Goal: Task Accomplishment & Management: Complete application form

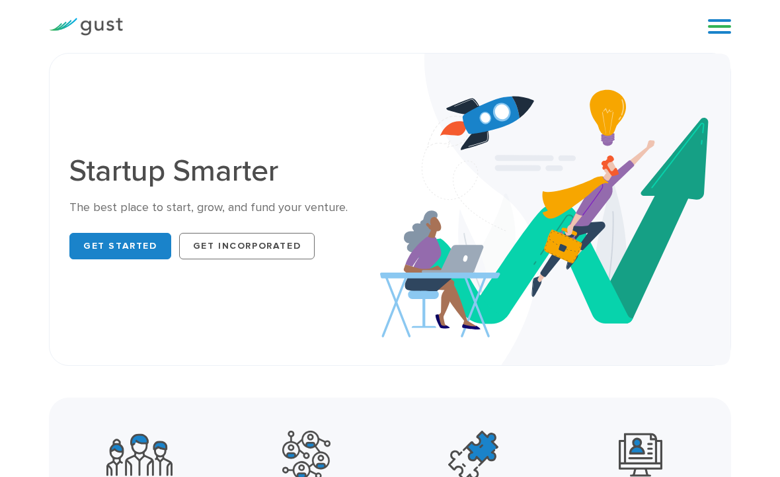
click at [716, 31] on link at bounding box center [719, 27] width 23 height 20
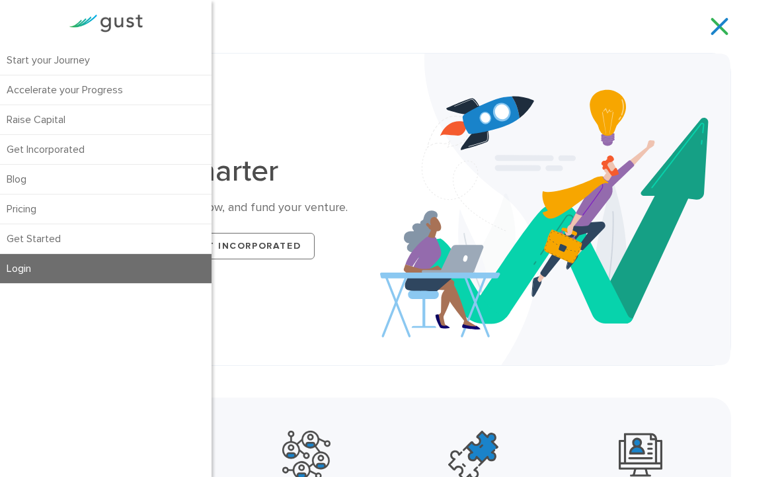
click at [35, 271] on link "Login" at bounding box center [106, 268] width 212 height 29
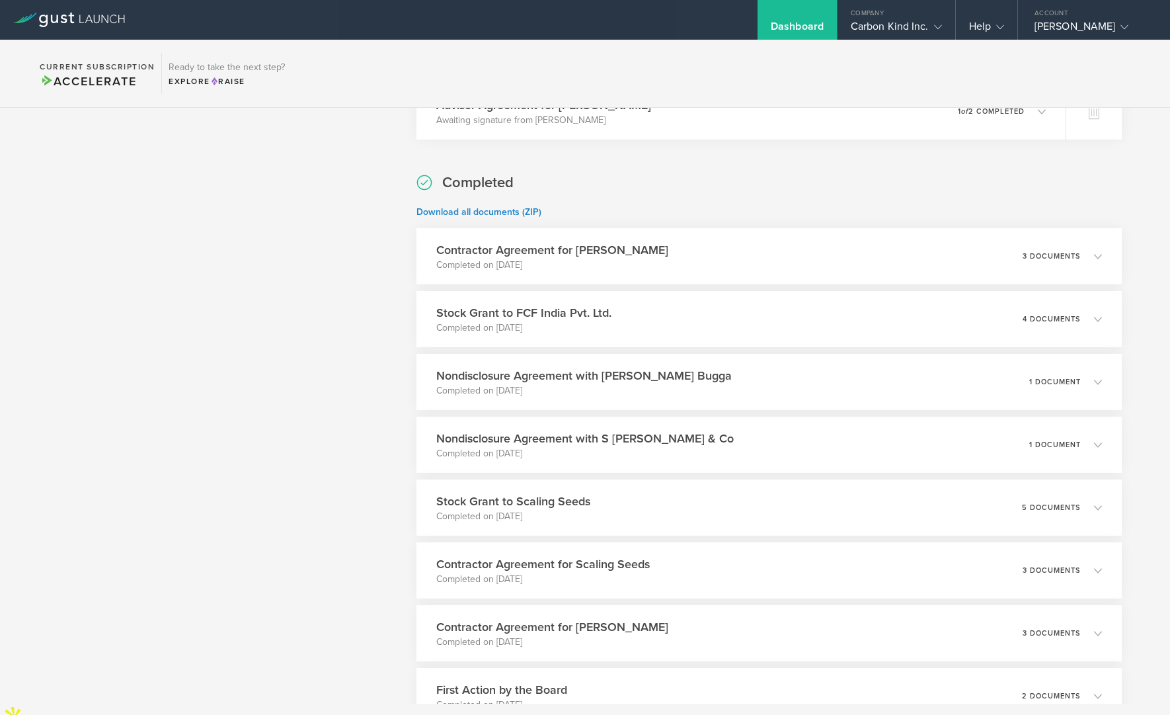
scroll to position [586, 0]
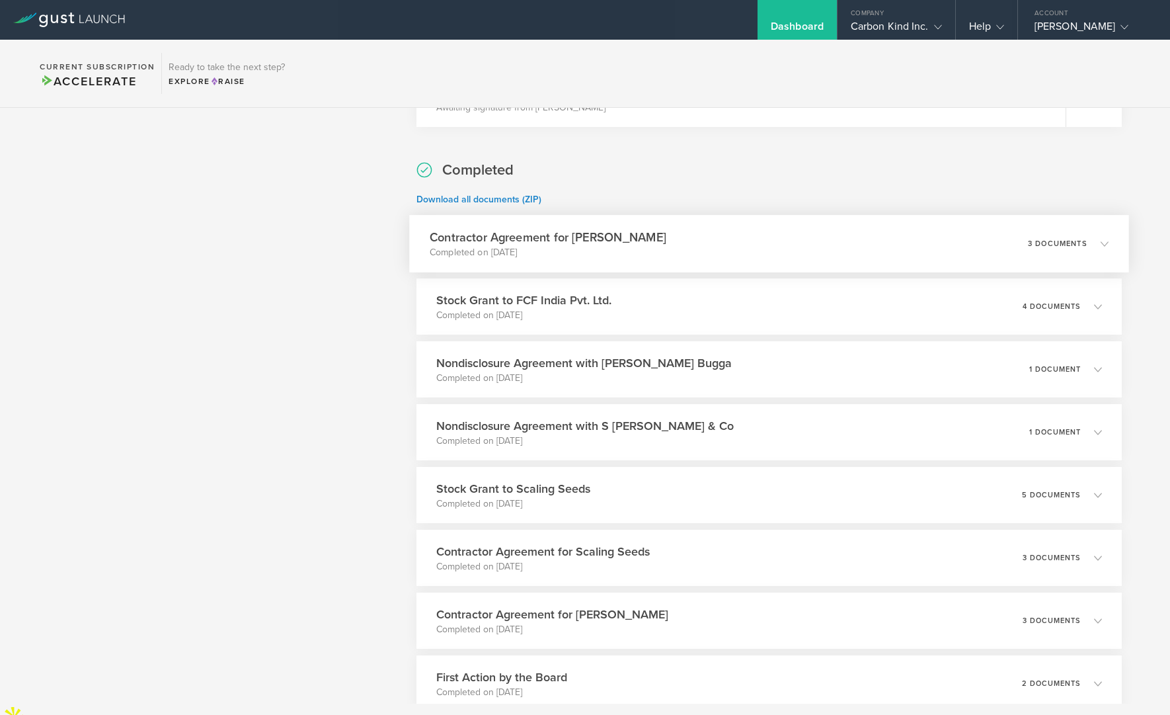
click at [596, 247] on p "Completed on [DATE]" at bounding box center [548, 252] width 237 height 13
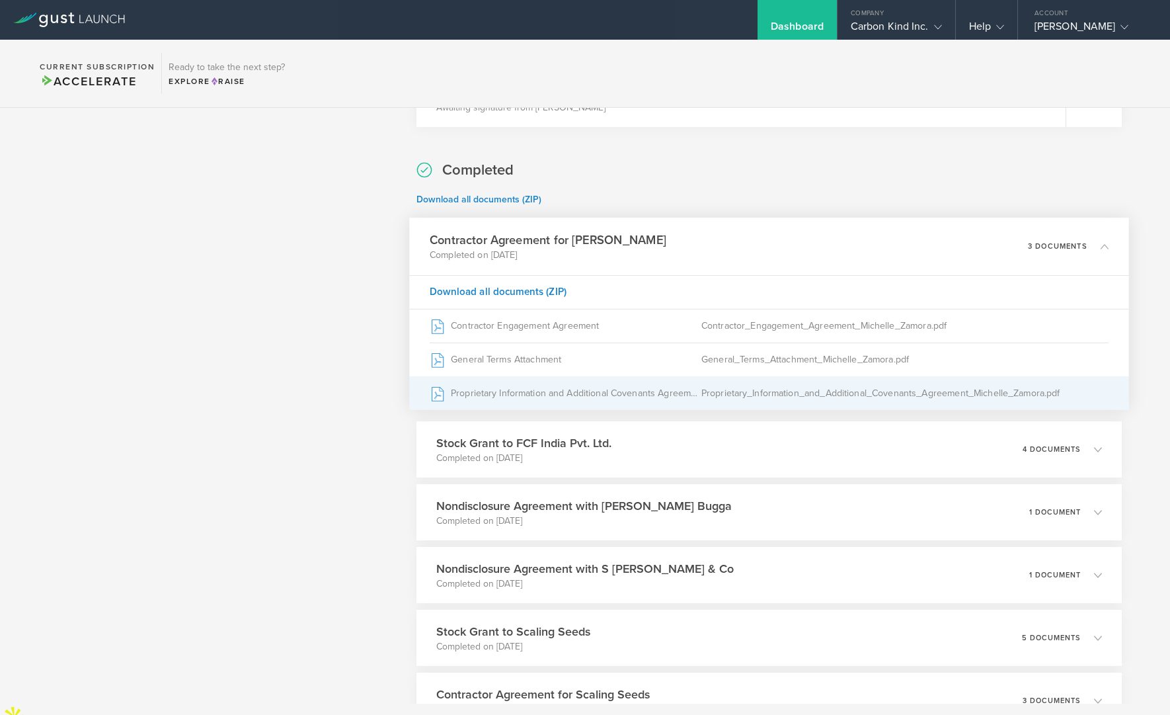
click at [640, 394] on div "Proprietary Information and Additional Covenants Agreement" at bounding box center [566, 393] width 272 height 33
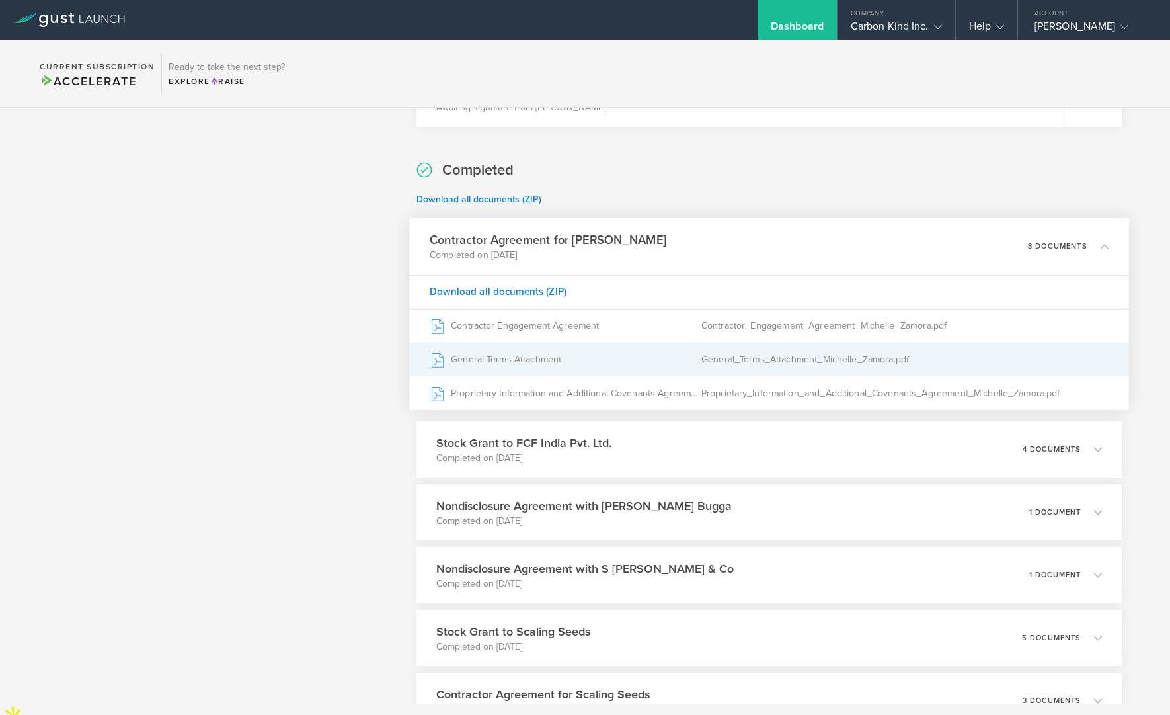
click at [723, 362] on div "General_Terms_Attachment_Michelle_Zamora.pdf" at bounding box center [905, 359] width 407 height 33
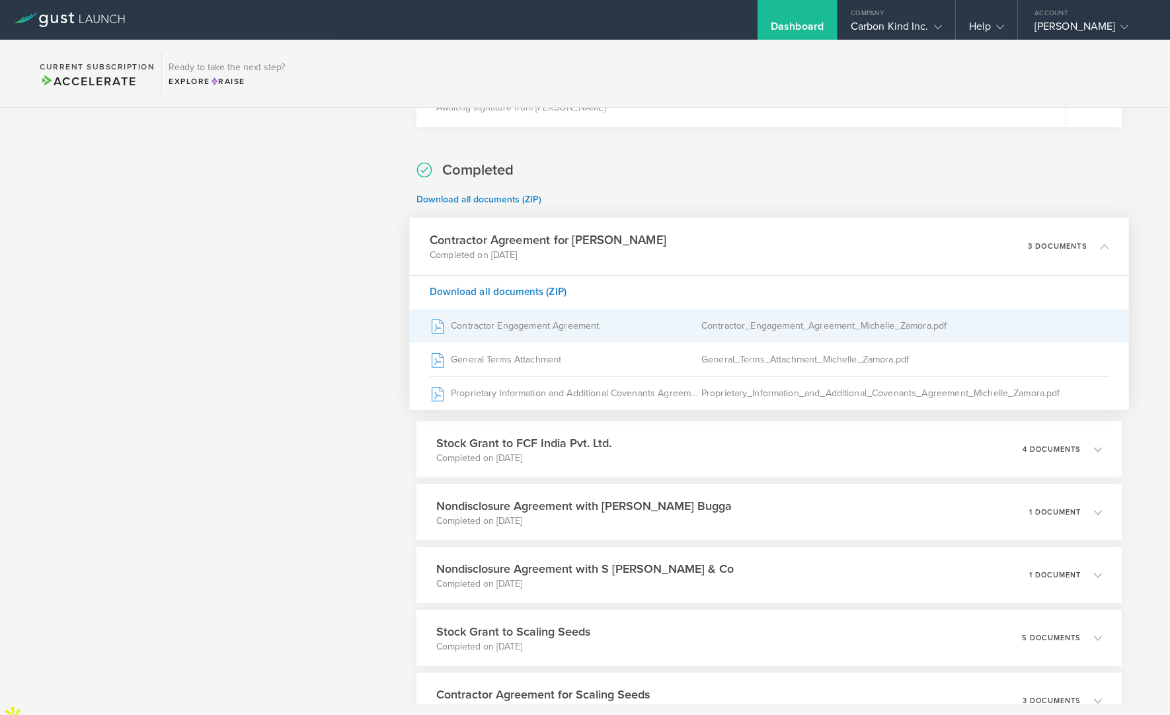
click at [630, 327] on div "Contractor Engagement Agreement" at bounding box center [566, 325] width 272 height 33
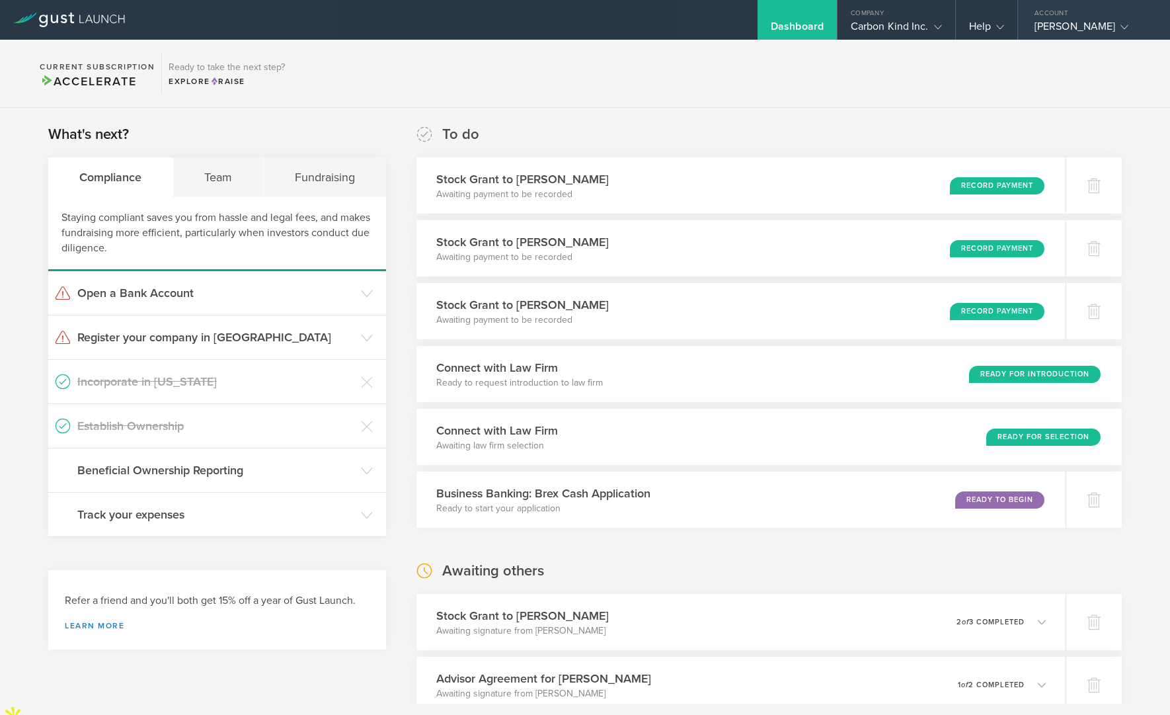
click at [1071, 22] on div "[PERSON_NAME]" at bounding box center [1091, 30] width 112 height 20
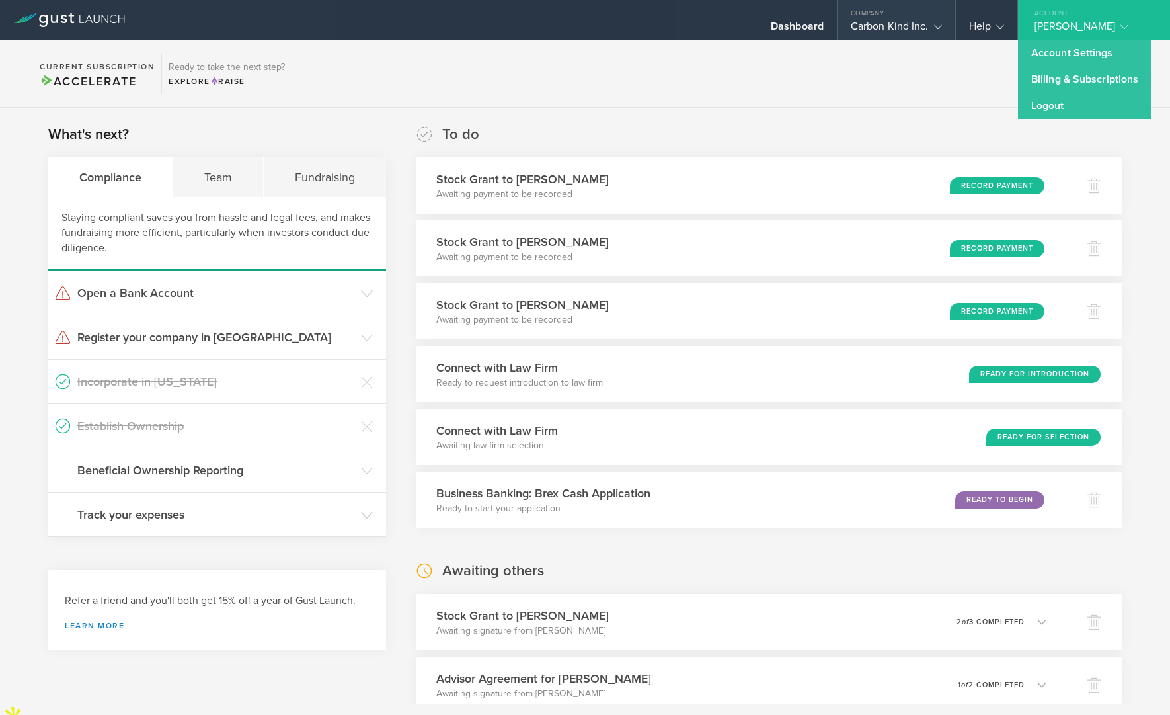
click at [918, 26] on div "Carbon Kind Inc." at bounding box center [896, 30] width 91 height 20
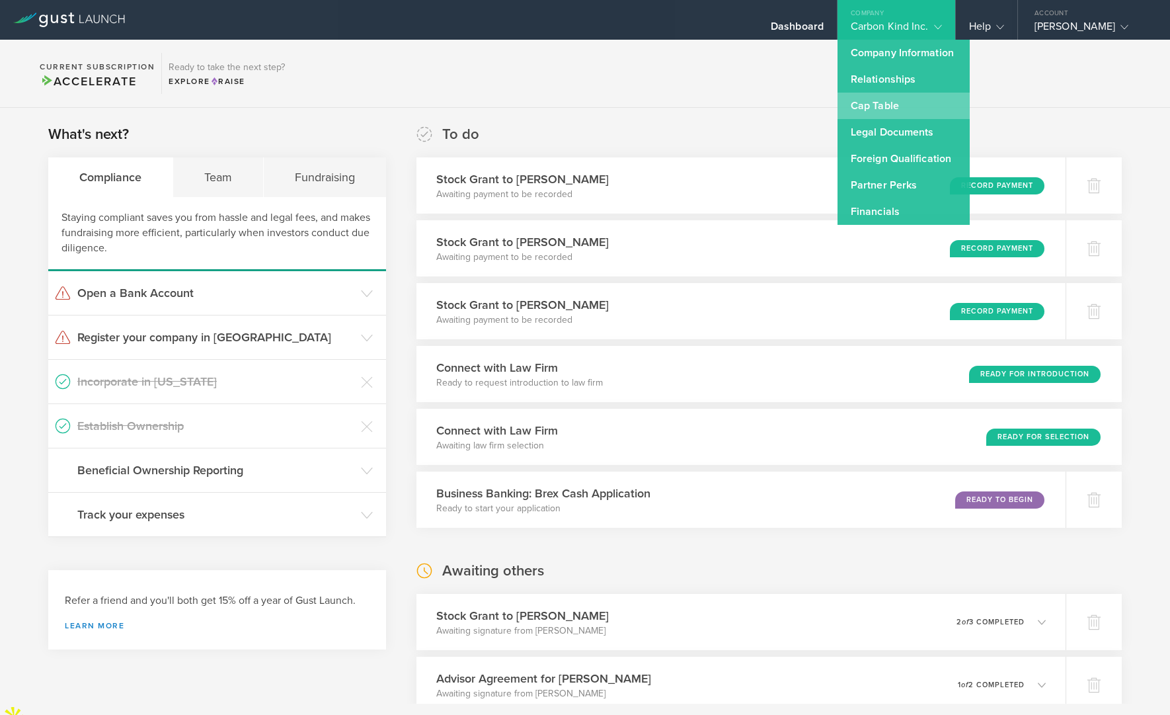
click at [889, 107] on link "Cap Table" at bounding box center [904, 106] width 132 height 26
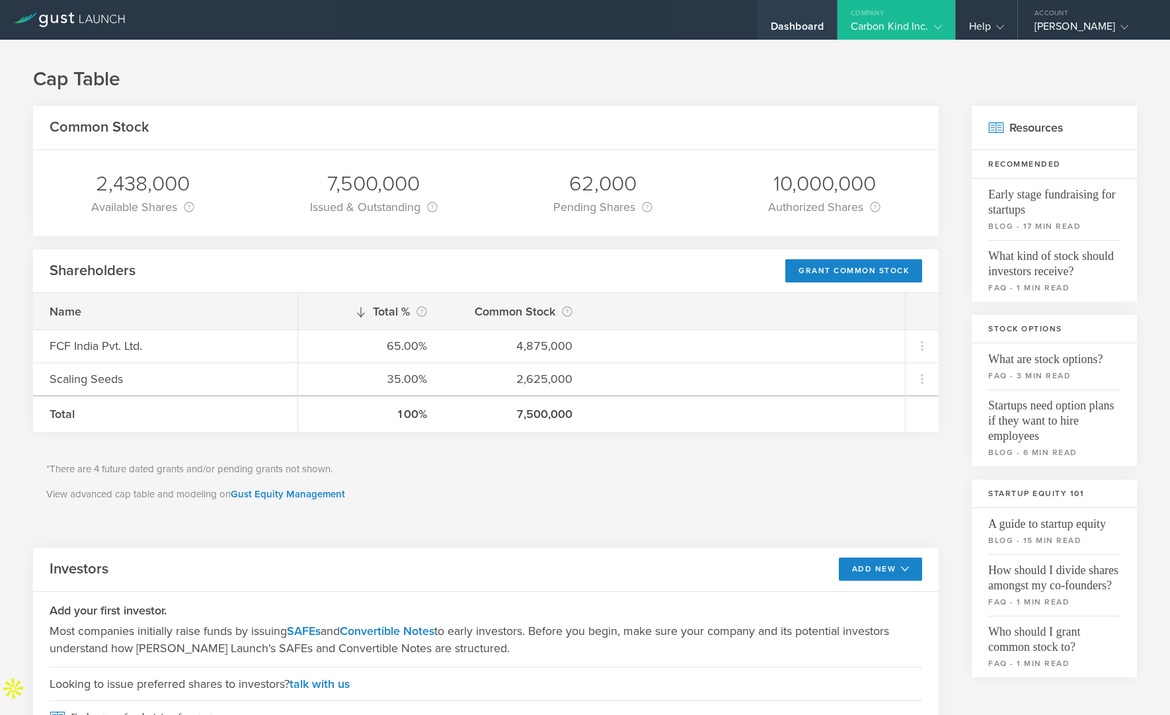
click at [797, 26] on div "Dashboard" at bounding box center [797, 30] width 53 height 20
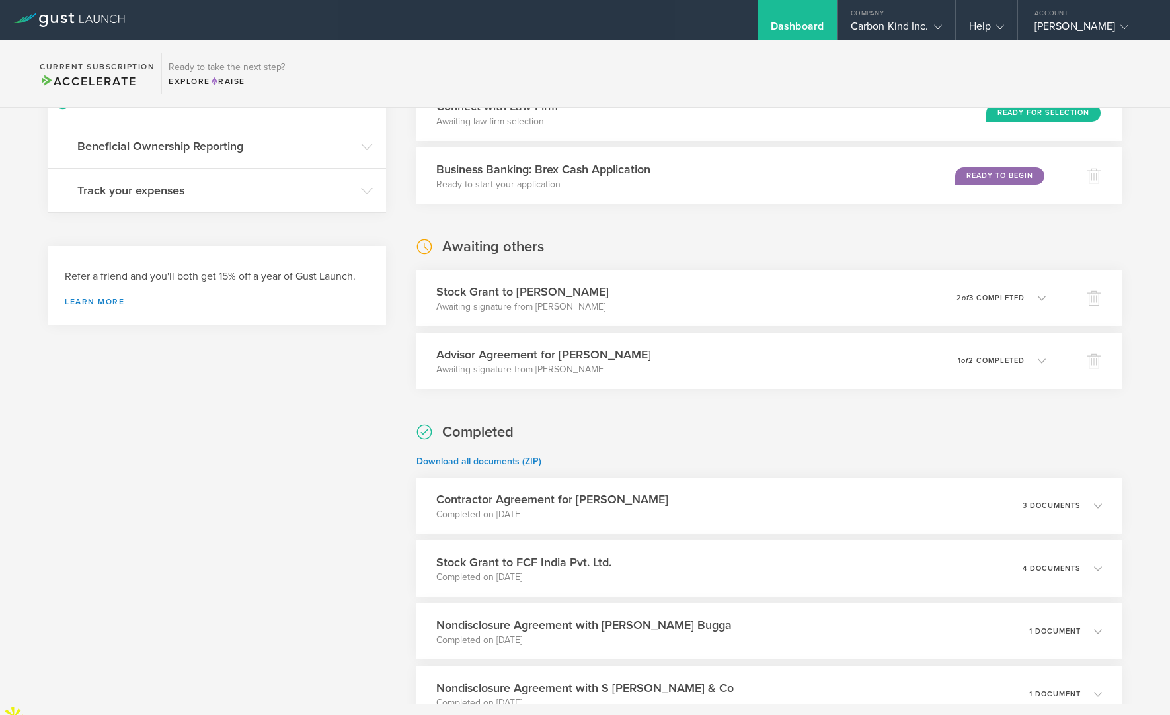
scroll to position [222, 0]
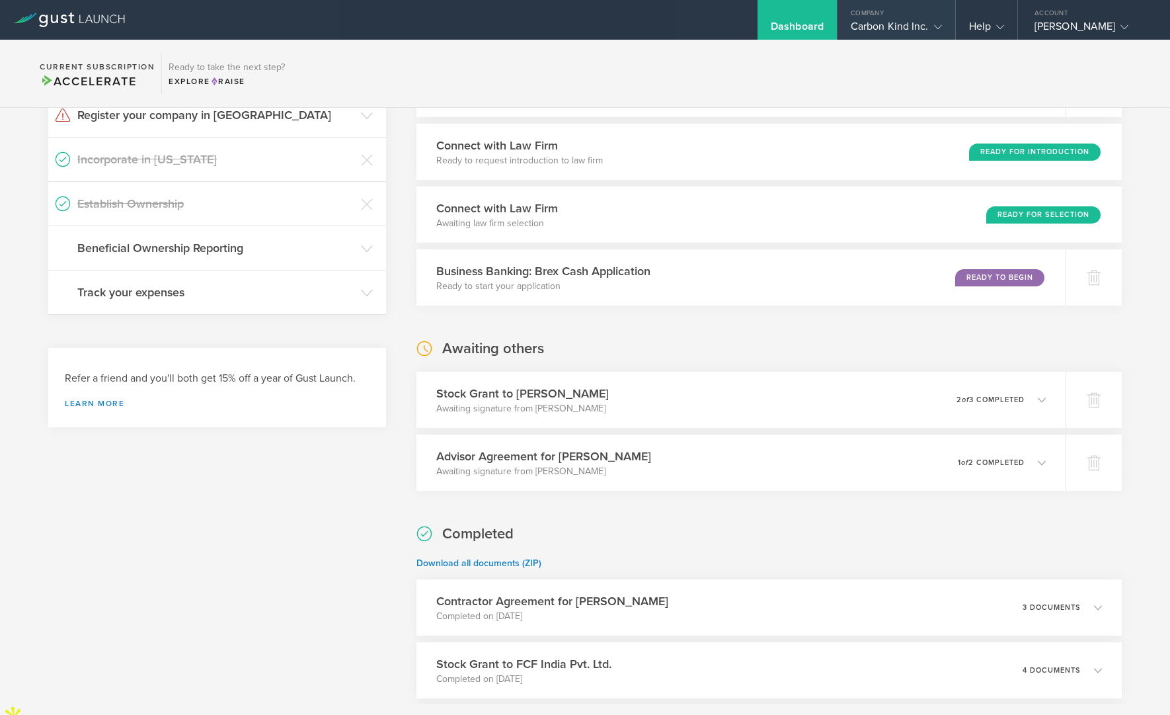
click at [930, 26] on gust-icon at bounding box center [935, 26] width 13 height 13
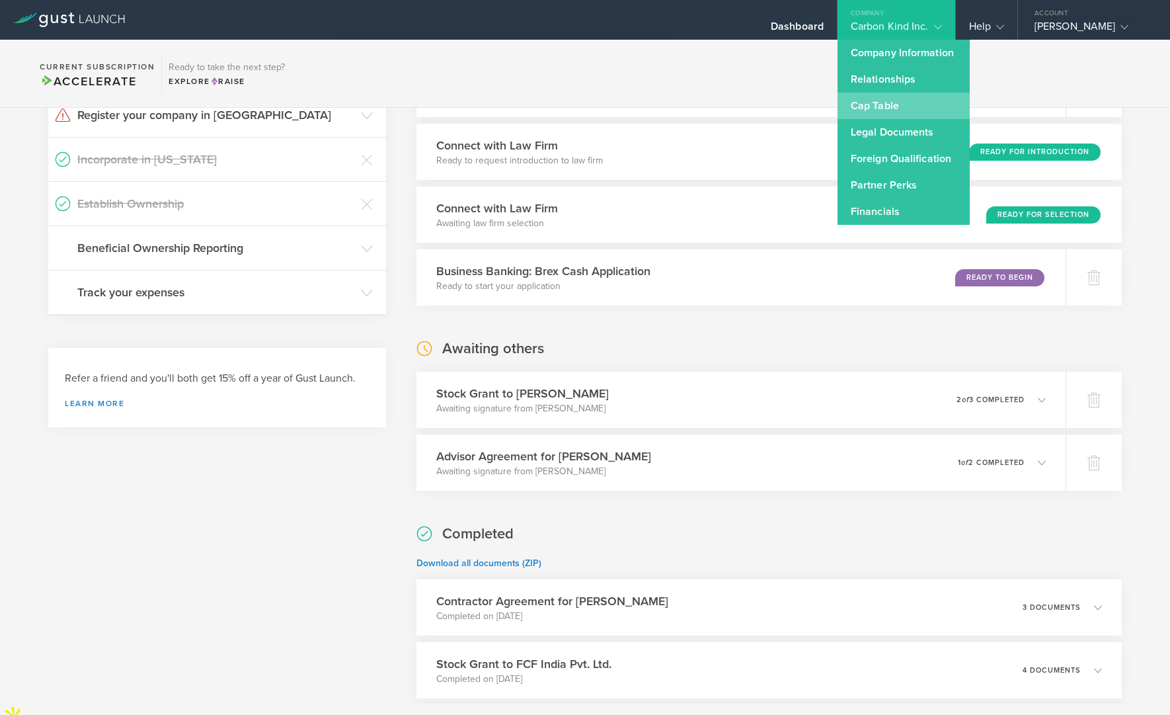
click at [882, 101] on link "Cap Table" at bounding box center [904, 106] width 132 height 26
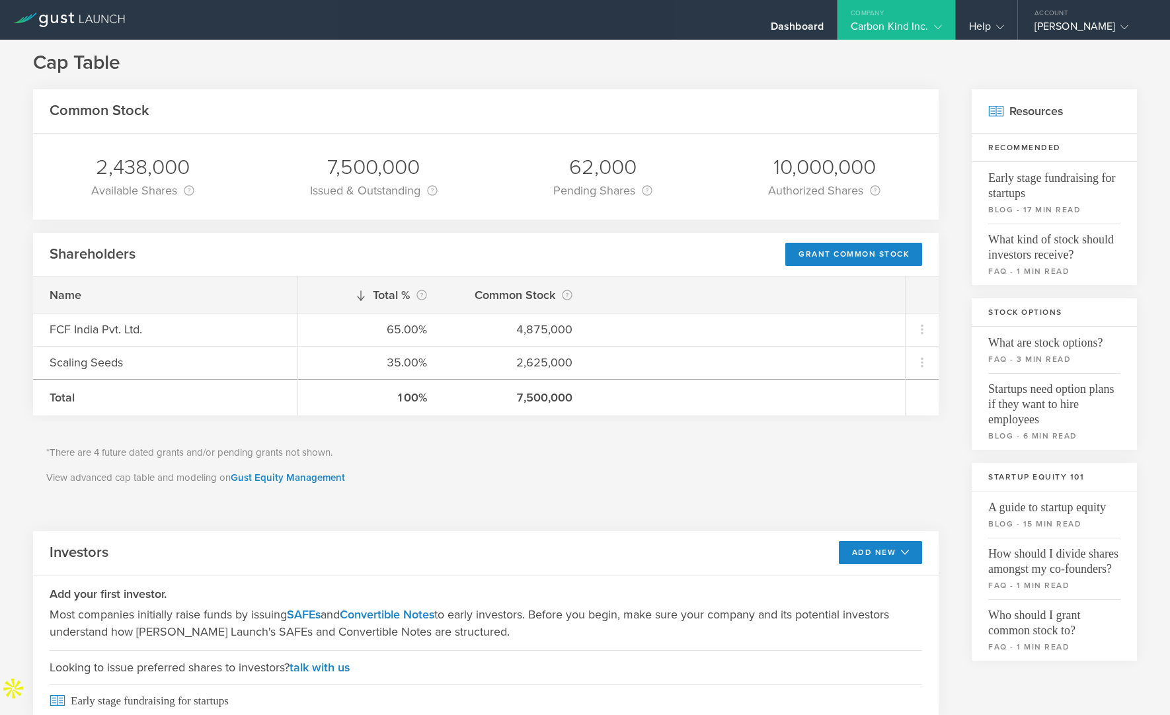
scroll to position [19, 0]
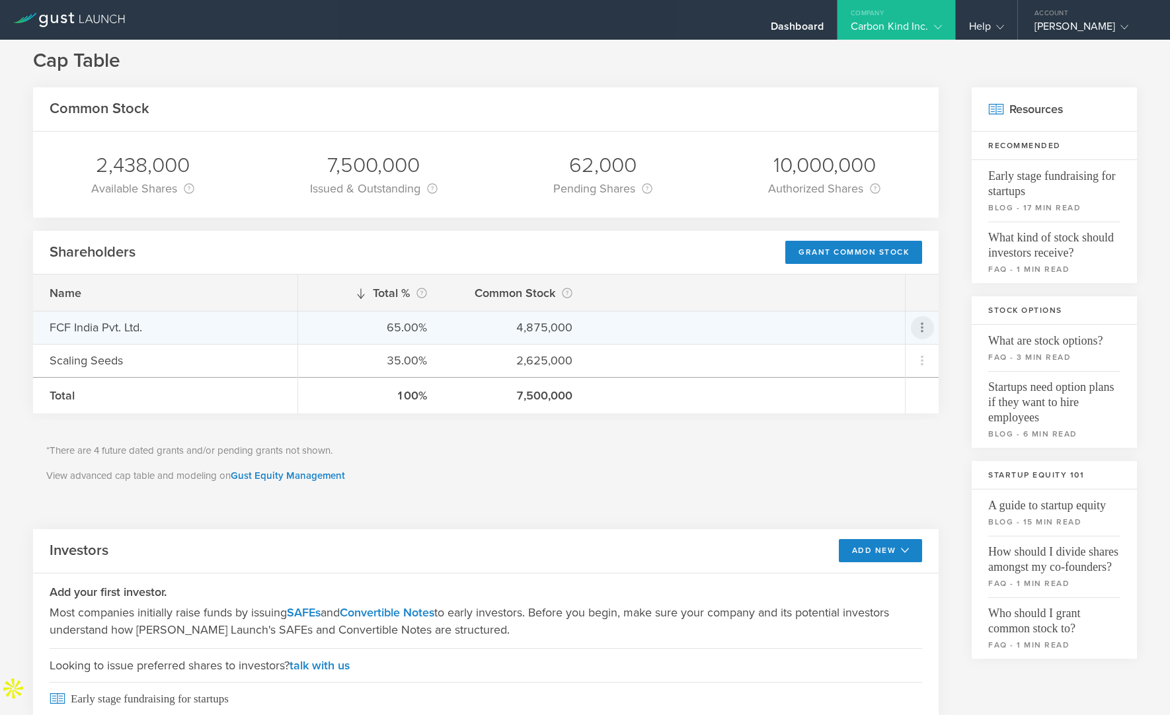
click at [911, 325] on icon at bounding box center [922, 327] width 23 height 23
click at [920, 325] on md-backdrop at bounding box center [585, 357] width 1170 height 715
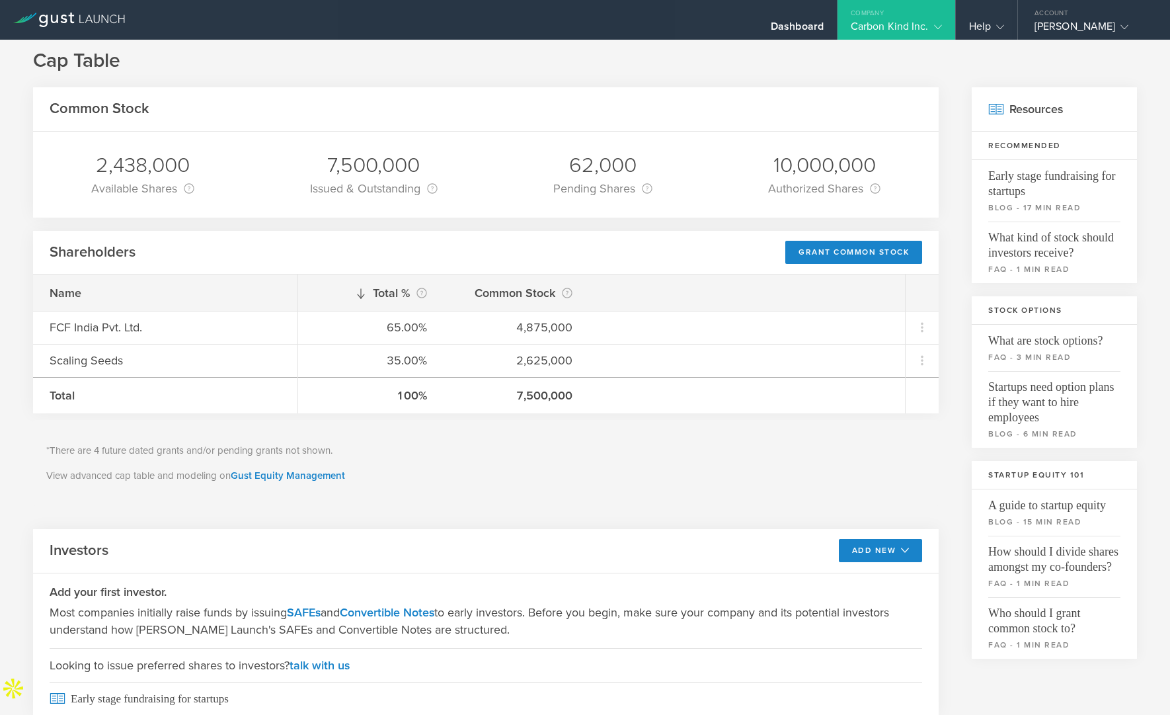
click at [942, 26] on div "Carbon Kind Inc." at bounding box center [897, 30] width 118 height 20
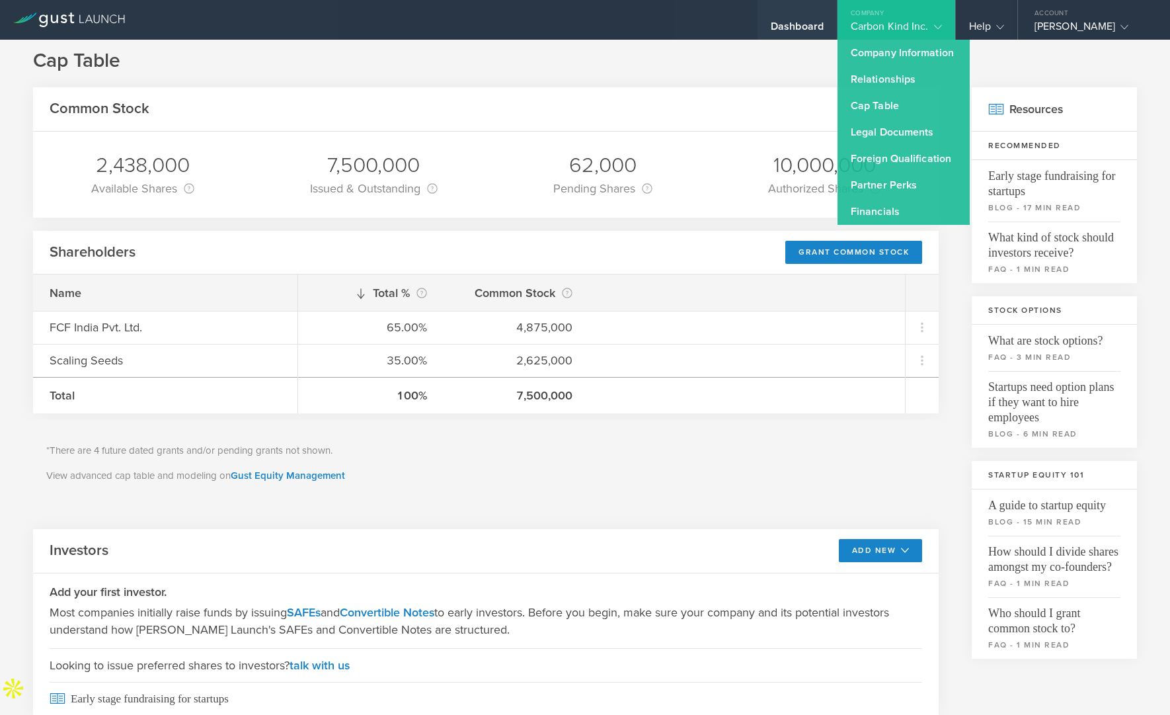
click at [806, 30] on div "Dashboard" at bounding box center [797, 30] width 53 height 20
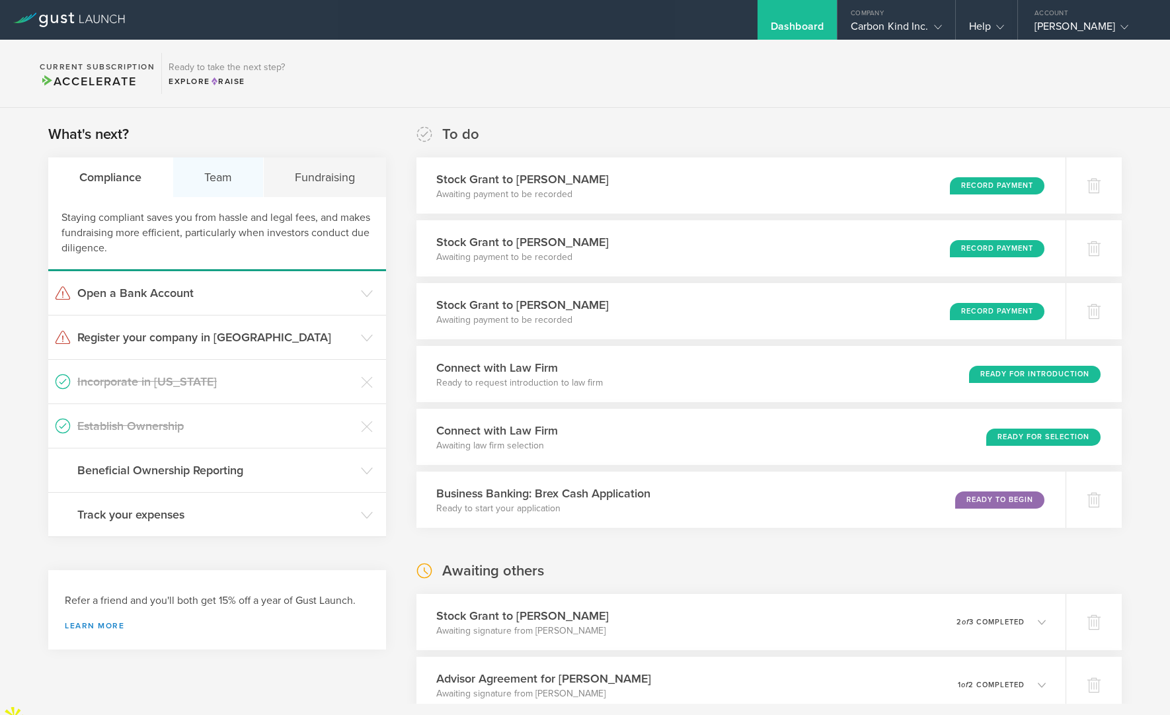
click at [218, 183] on div "Team" at bounding box center [218, 177] width 91 height 40
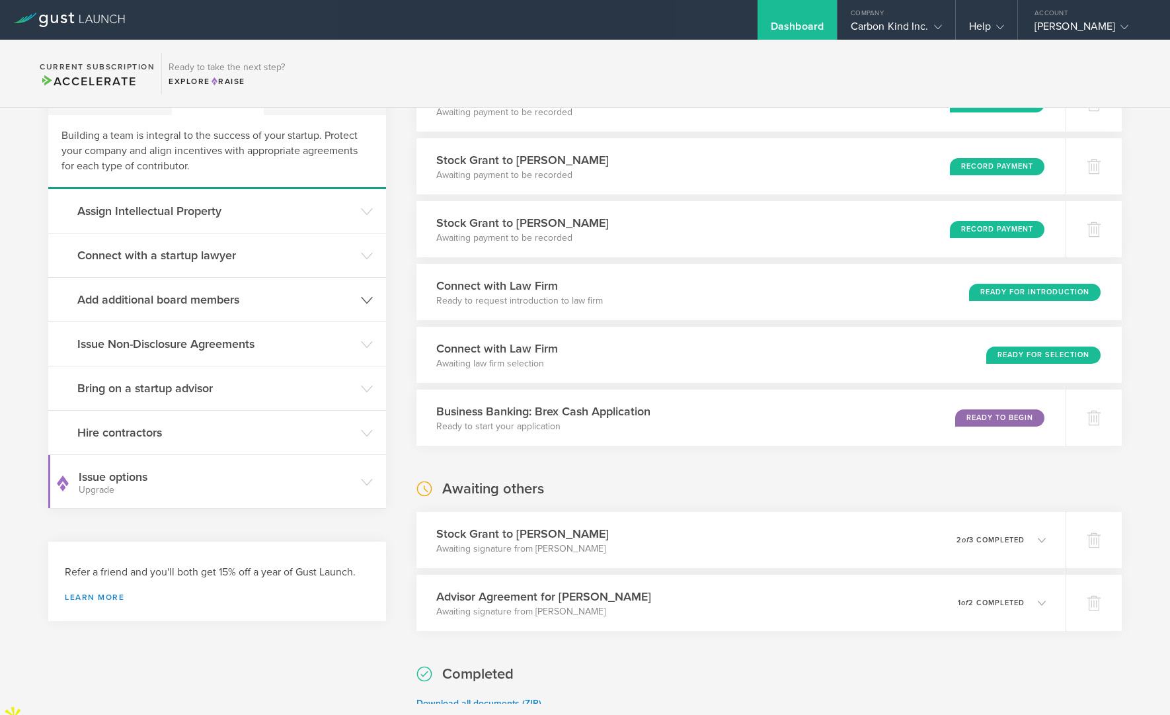
scroll to position [88, 0]
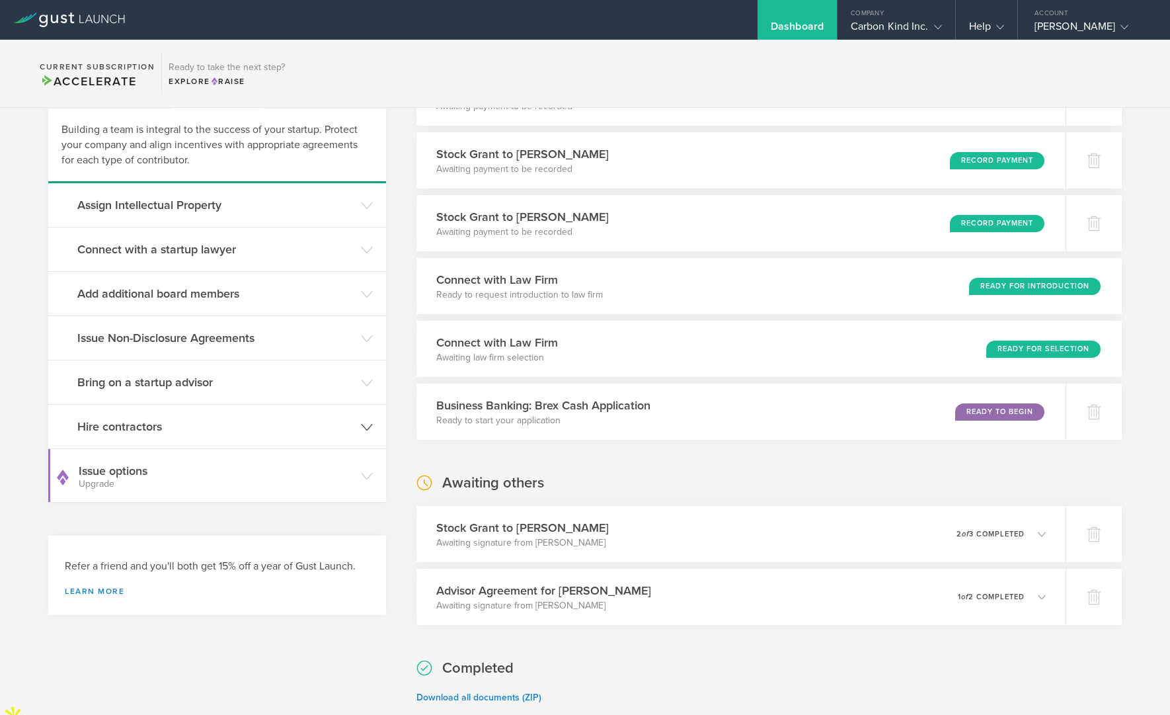
click at [365, 429] on icon at bounding box center [367, 427] width 12 height 12
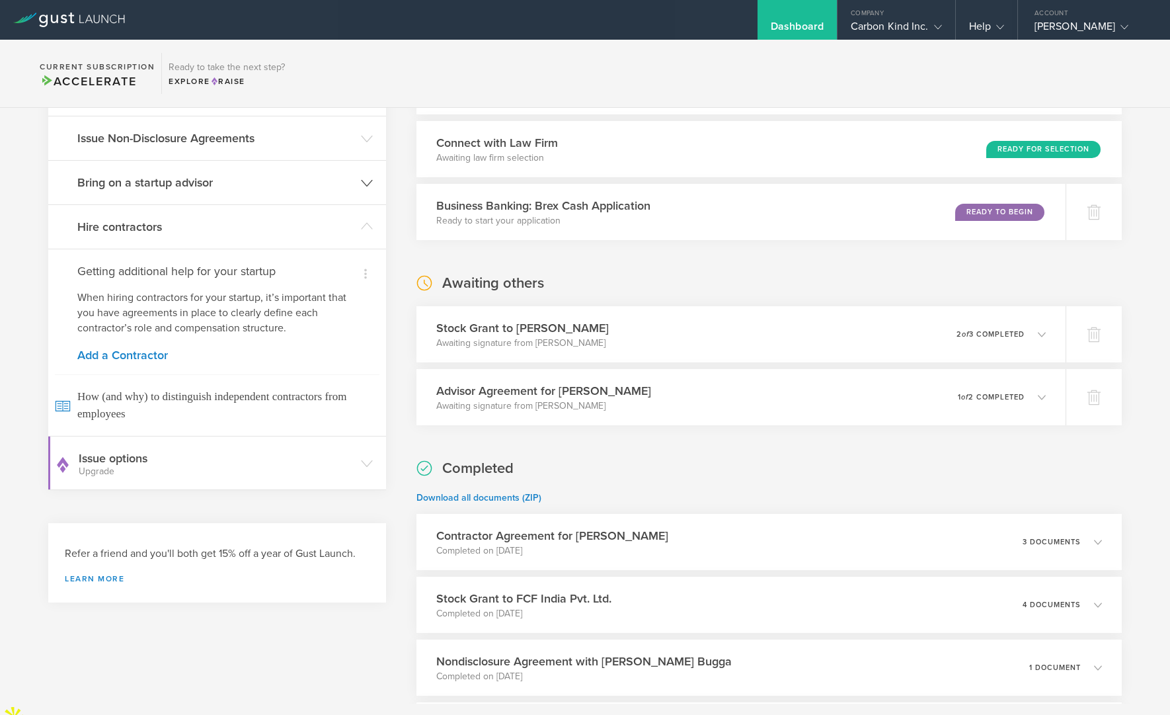
scroll to position [288, 0]
click at [150, 352] on link "Add a Contractor" at bounding box center [217, 354] width 280 height 12
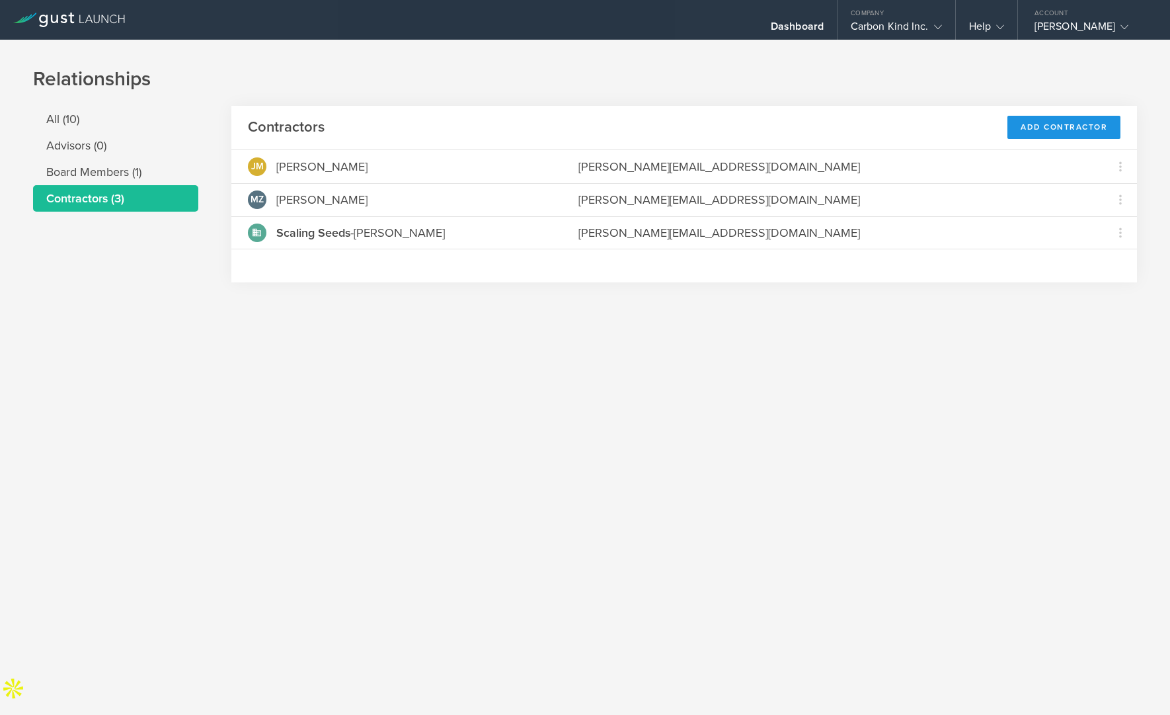
click at [1061, 125] on div "Add Contractor" at bounding box center [1064, 127] width 113 height 23
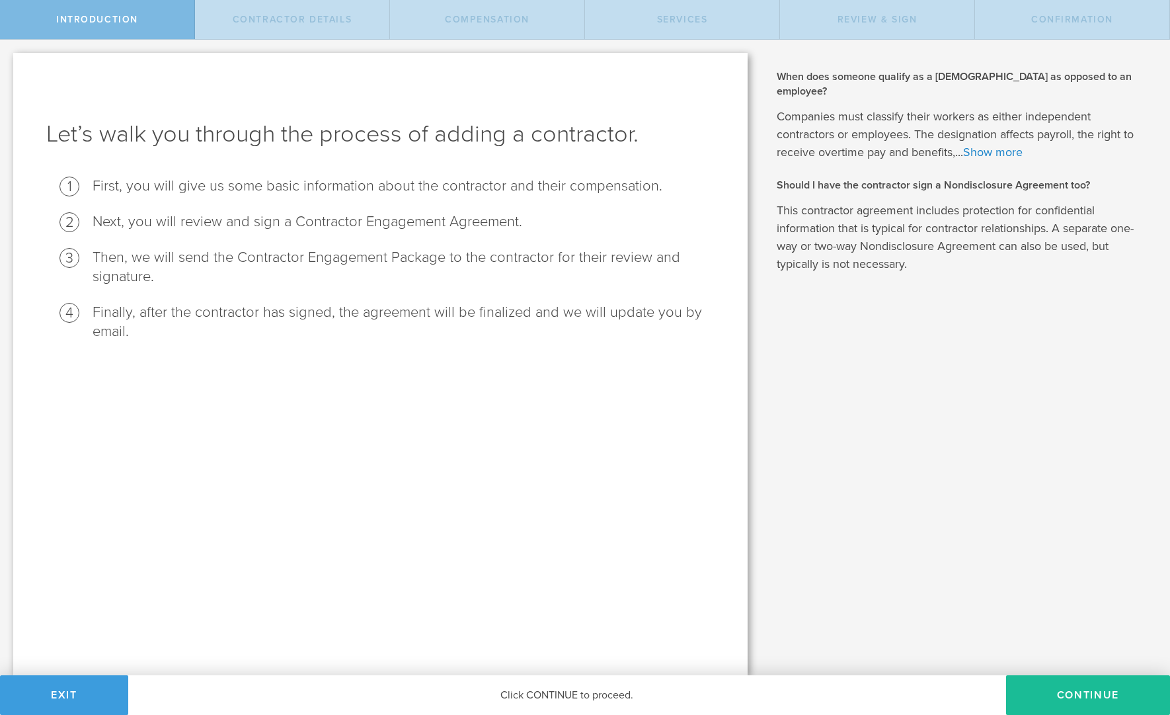
click at [1084, 689] on button "Continue" at bounding box center [1088, 695] width 164 height 40
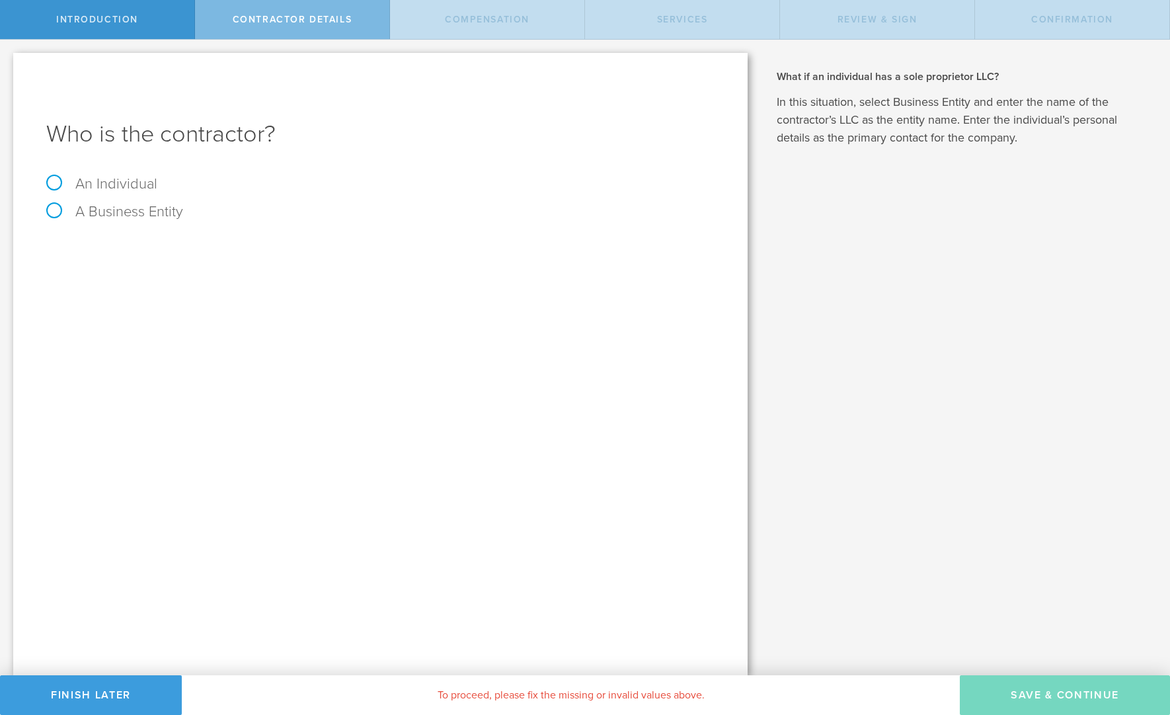
click at [54, 210] on label "A Business Entity" at bounding box center [114, 211] width 137 height 17
click at [9, 61] on input "A Business Entity" at bounding box center [4, 50] width 9 height 21
radio input "true"
click at [233, 248] on input "text" at bounding box center [429, 249] width 569 height 20
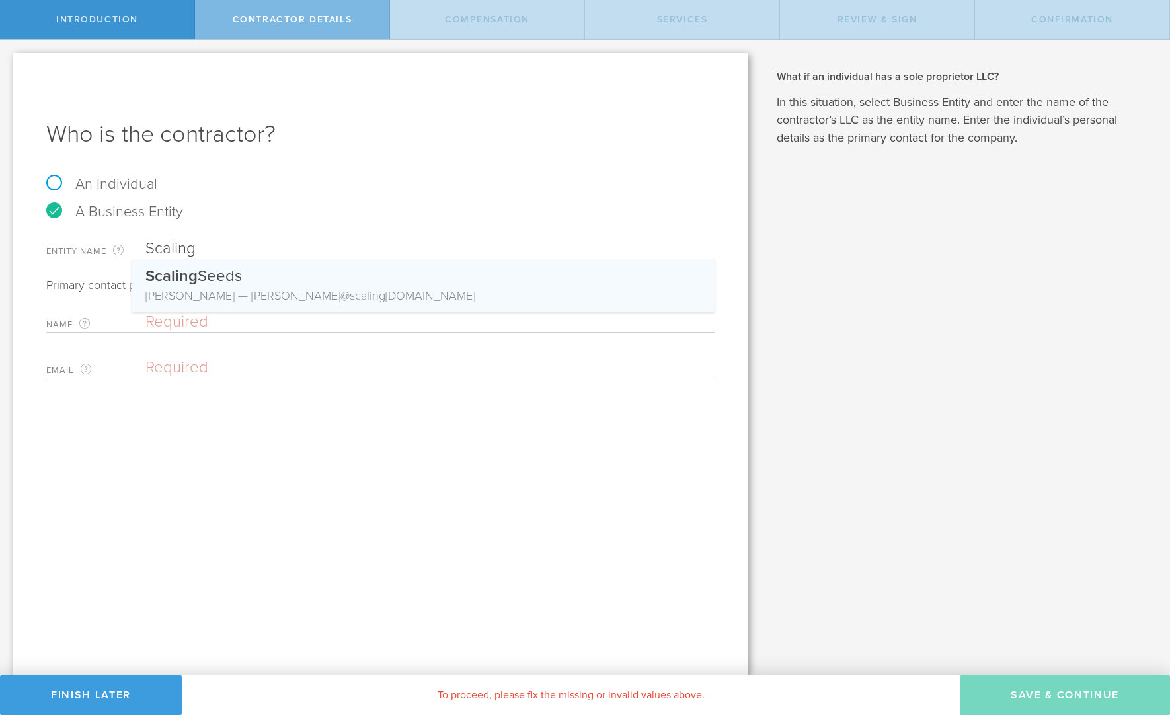
click at [214, 291] on div "Matthew Stone — matt@ scaling seeds.com" at bounding box center [423, 295] width 556 height 17
type input "Scaling Seeds"
type input "[PERSON_NAME]"
type input "[PERSON_NAME][EMAIL_ADDRESS][DOMAIN_NAME]"
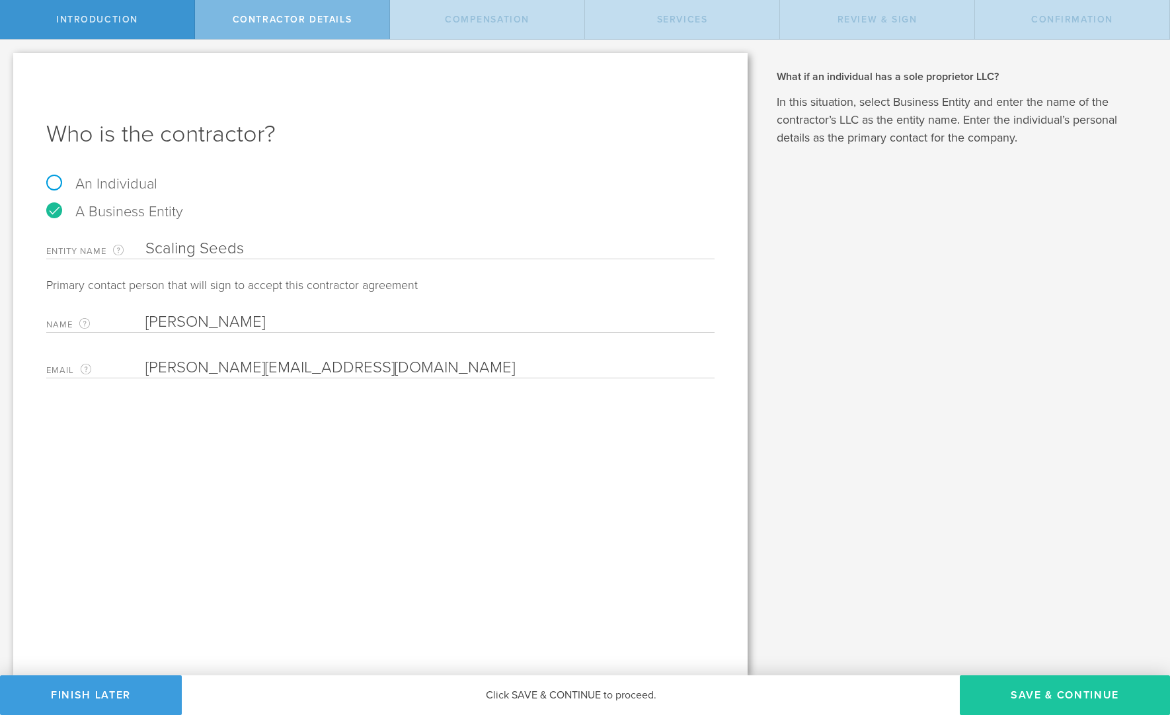
click at [1072, 690] on button "Save & Continue" at bounding box center [1065, 695] width 210 height 40
select select "none"
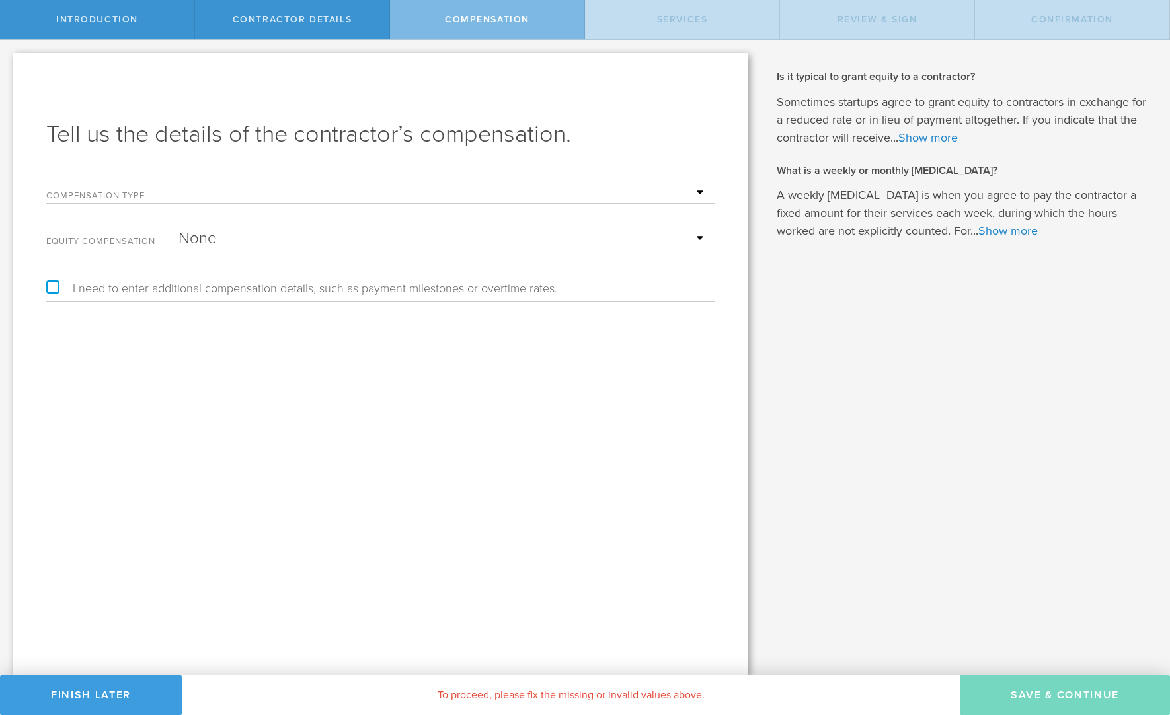
click at [686, 194] on select "Hourly Daily Weekly Retainer Monthly Retainer Project Flat Rate No cash compens…" at bounding box center [444, 193] width 530 height 20
select select "monthlyRetainer"
click at [179, 183] on select "Hourly Daily Weekly Retainer Monthly Retainer Project Flat Rate No cash compens…" at bounding box center [444, 193] width 530 height 20
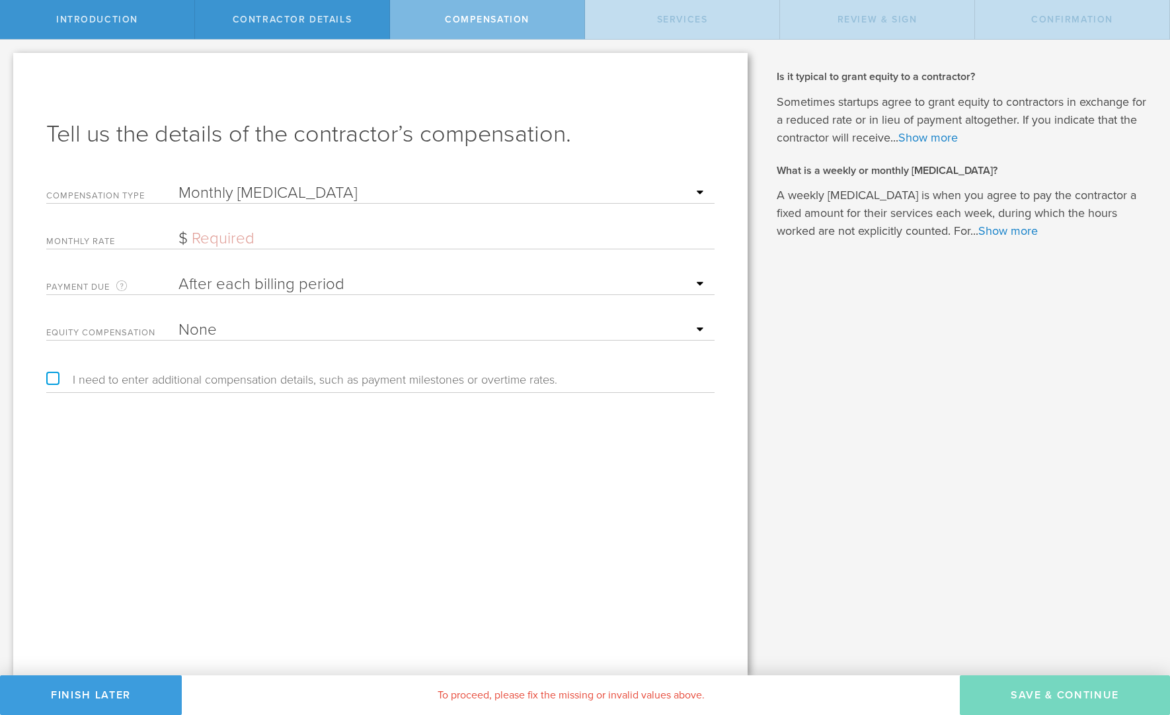
click at [688, 238] on input "text" at bounding box center [444, 239] width 530 height 20
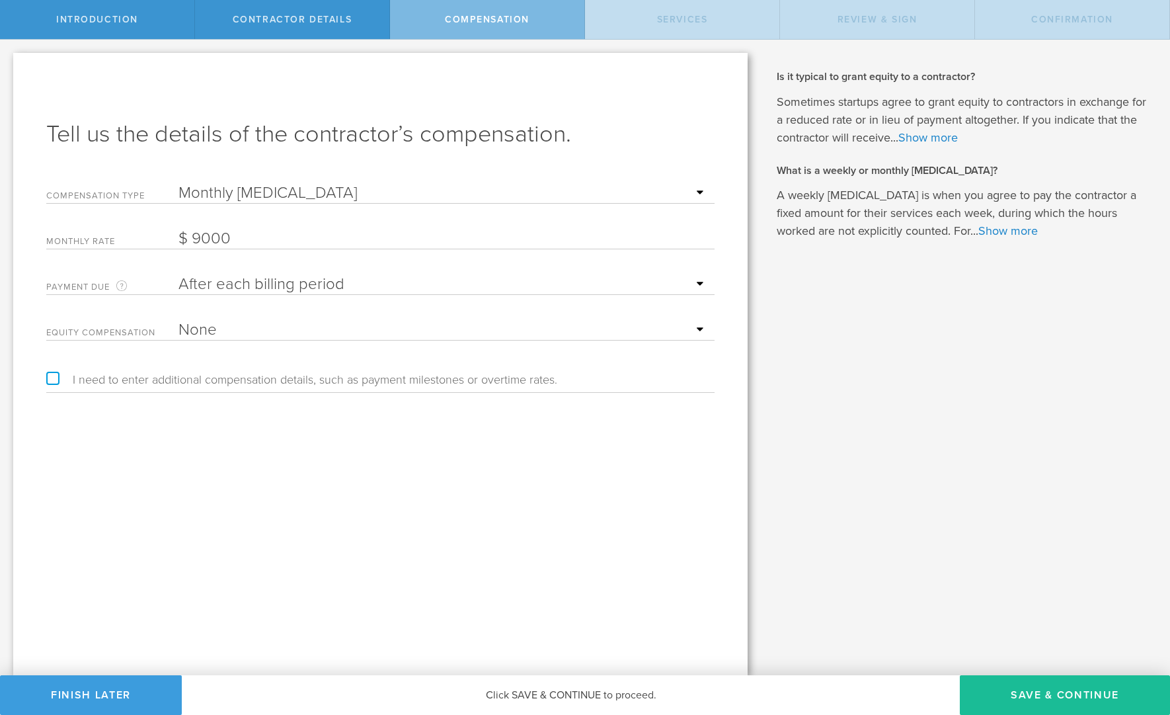
type input "9,000"
click at [688, 282] on select "After each billing period Before each billing period" at bounding box center [444, 284] width 530 height 20
select select "before"
click at [179, 274] on select "After each billing period Before each billing period" at bounding box center [444, 284] width 530 height 20
click at [692, 328] on select "None Stock Grant" at bounding box center [444, 330] width 530 height 20
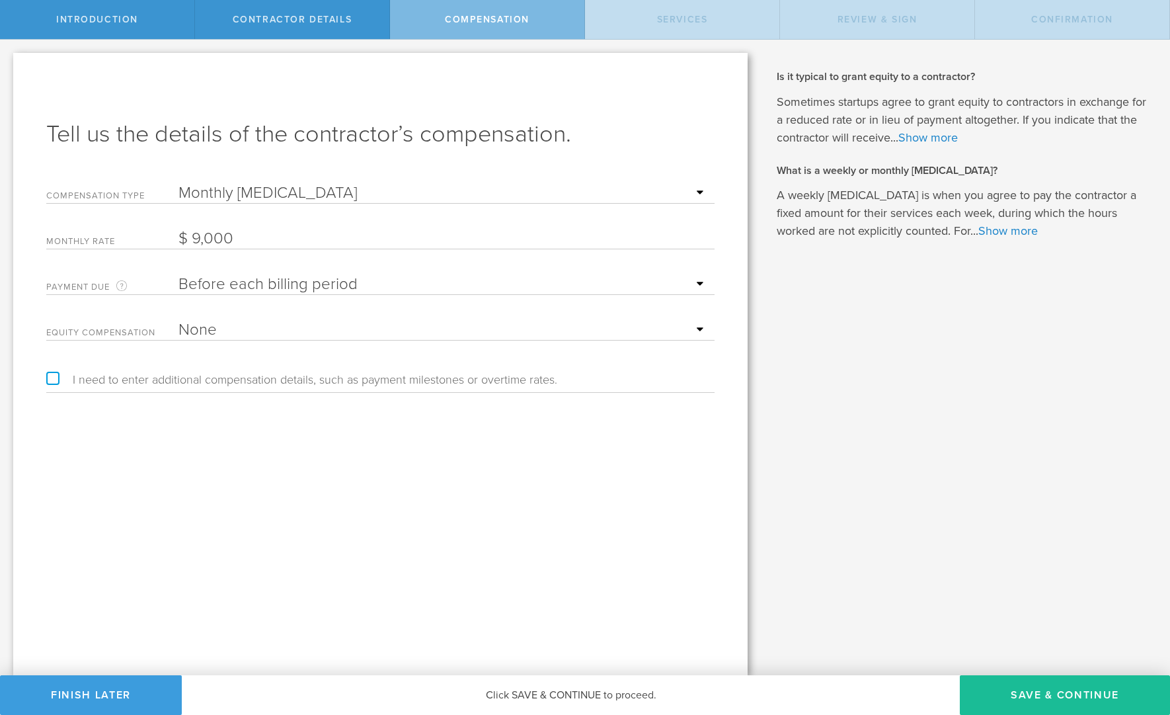
select select "stock"
click at [179, 320] on select "None Stock Grant" at bounding box center [444, 330] width 530 height 20
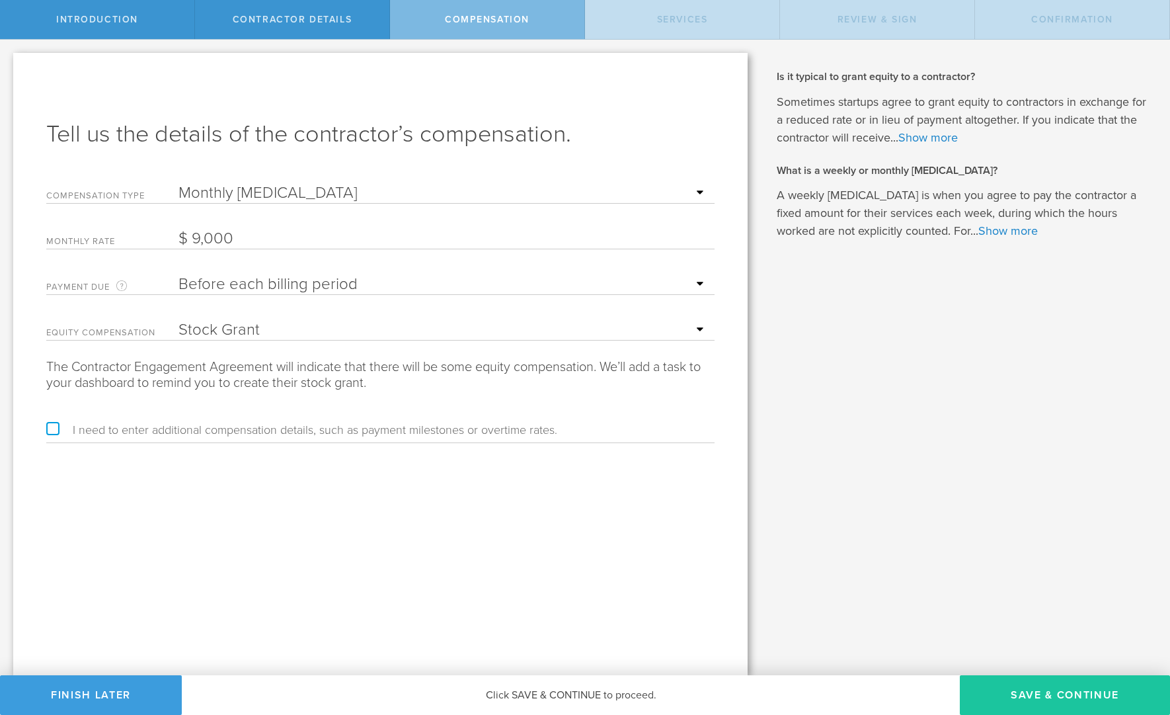
click at [1074, 696] on button "Save & Continue" at bounding box center [1065, 695] width 210 height 40
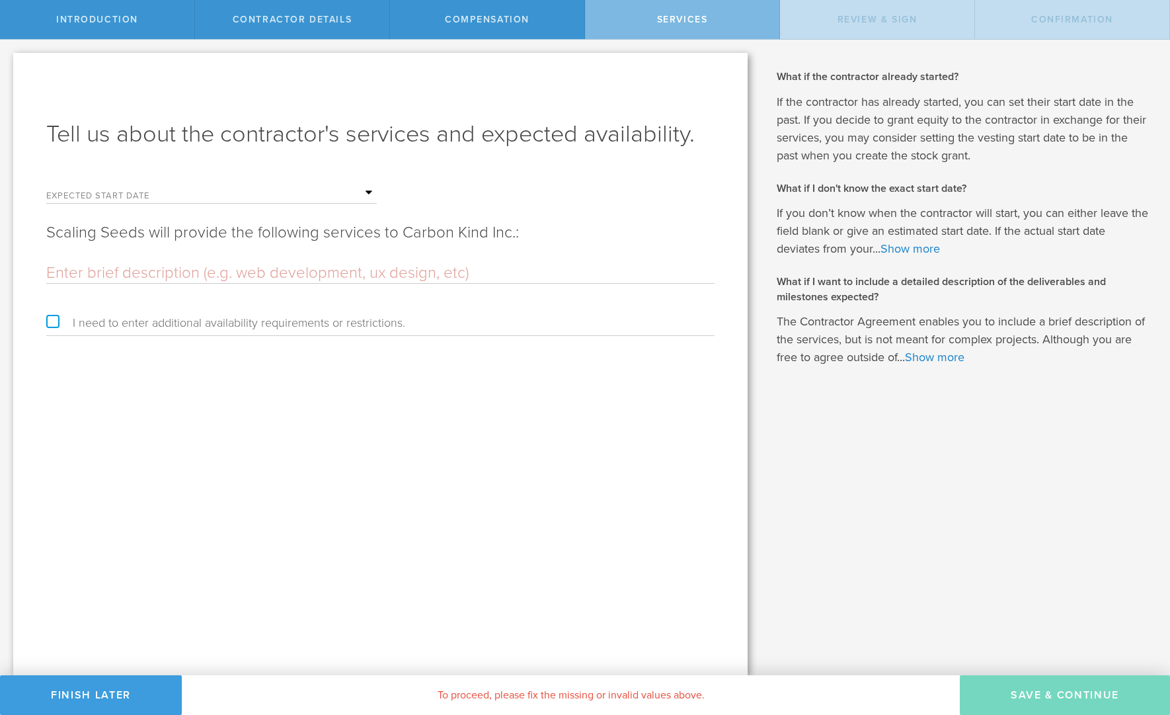
click at [352, 192] on input "text" at bounding box center [278, 193] width 198 height 20
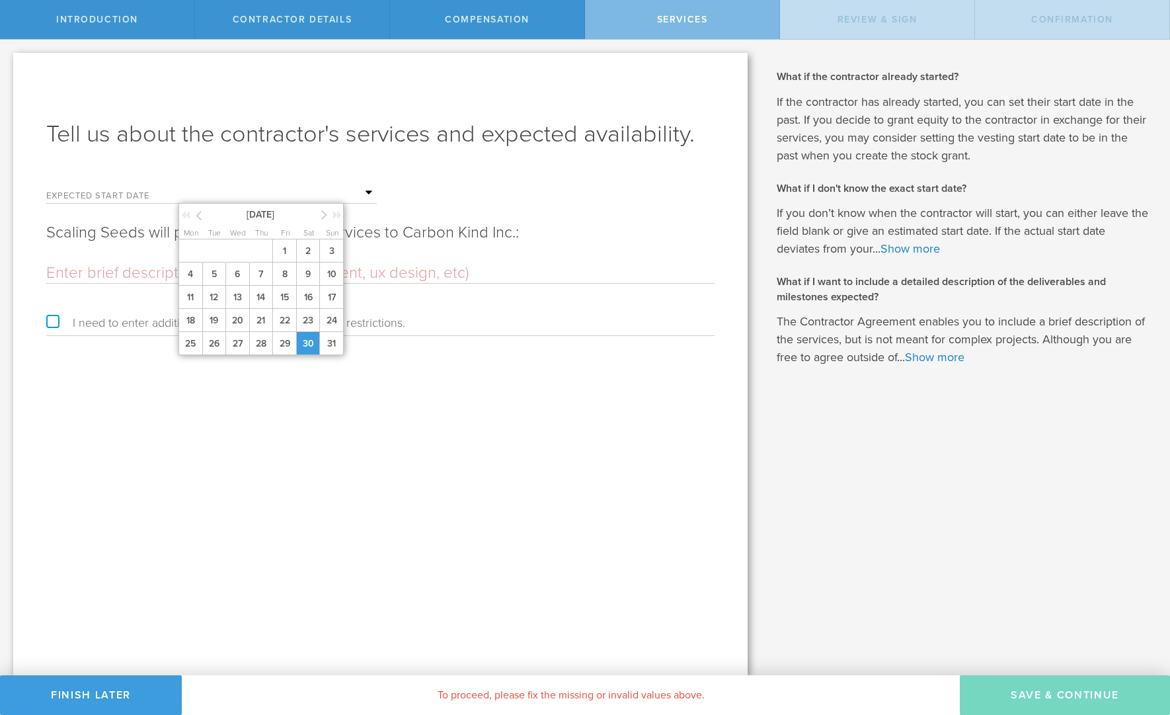
click at [306, 345] on span "30" at bounding box center [308, 343] width 24 height 23
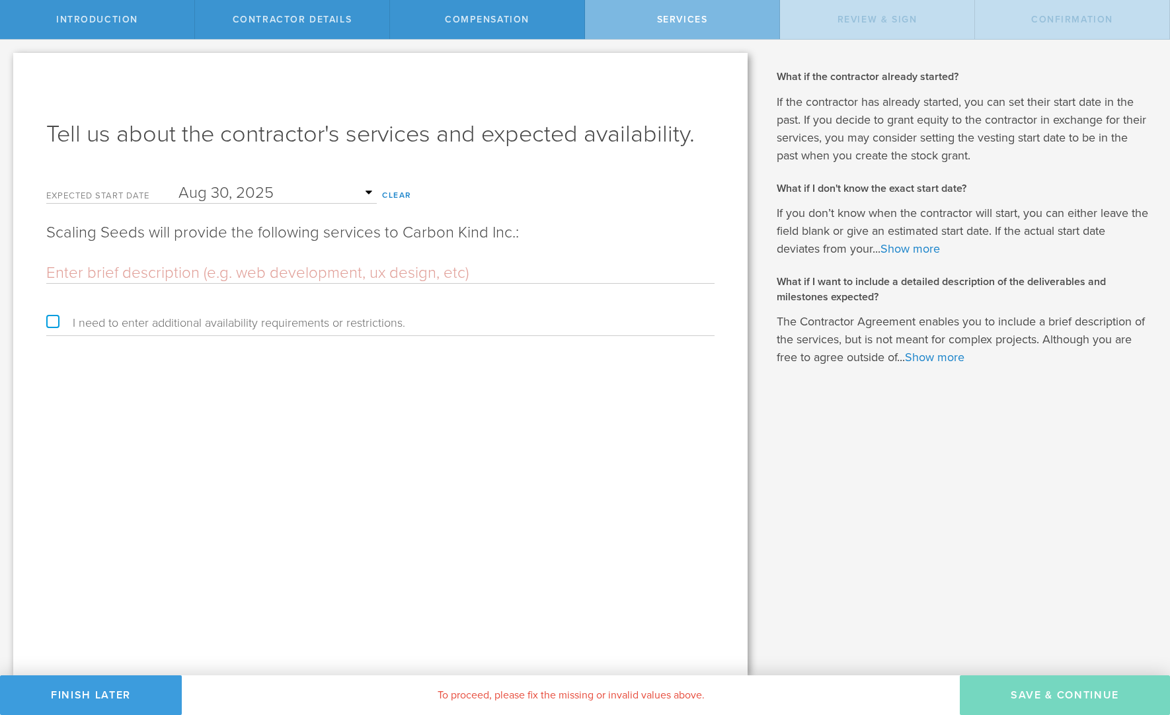
click at [247, 274] on input "text" at bounding box center [380, 273] width 669 height 20
click at [284, 273] on input "text" at bounding box center [380, 273] width 669 height 20
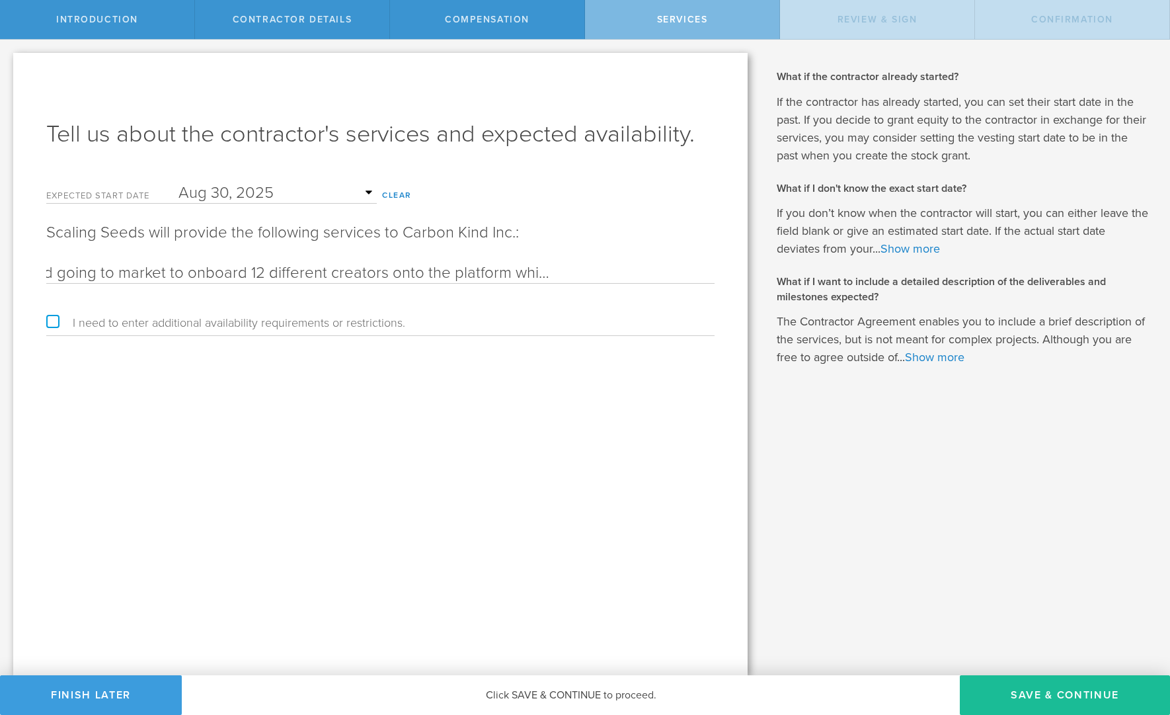
scroll to position [0, 186]
type input "Company formation and going to market to onboard 12 different creators onto the…"
click at [1082, 700] on button "Save & Continue" at bounding box center [1065, 695] width 210 height 40
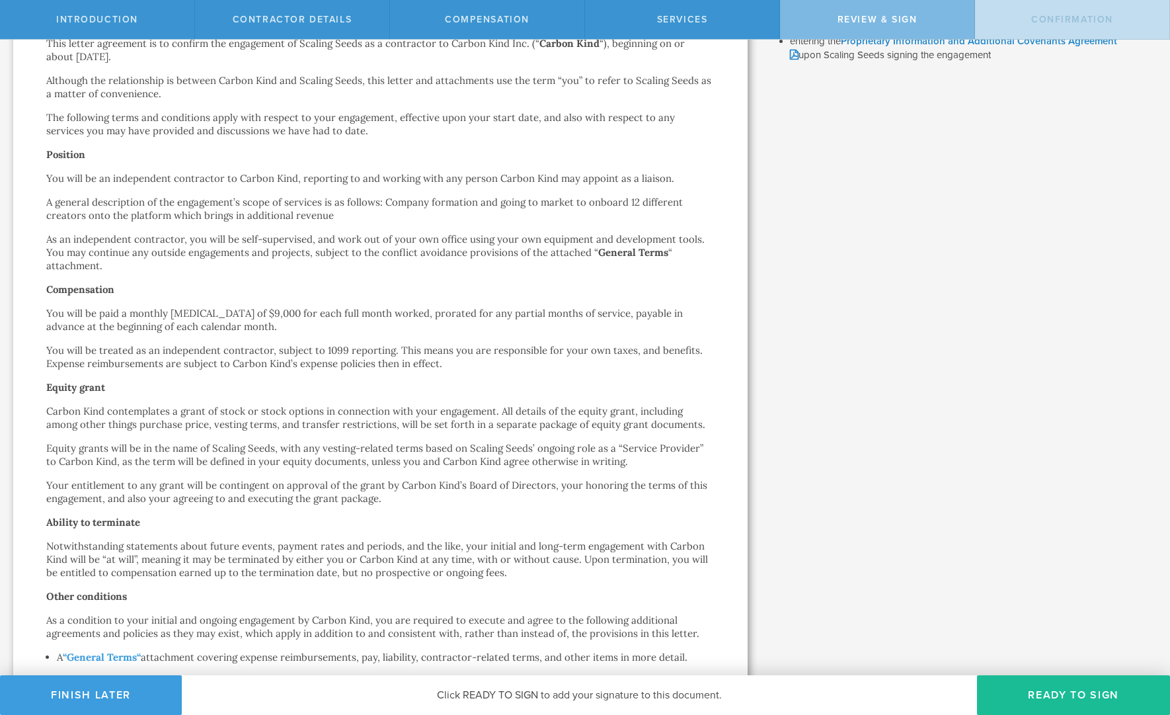
scroll to position [0, 0]
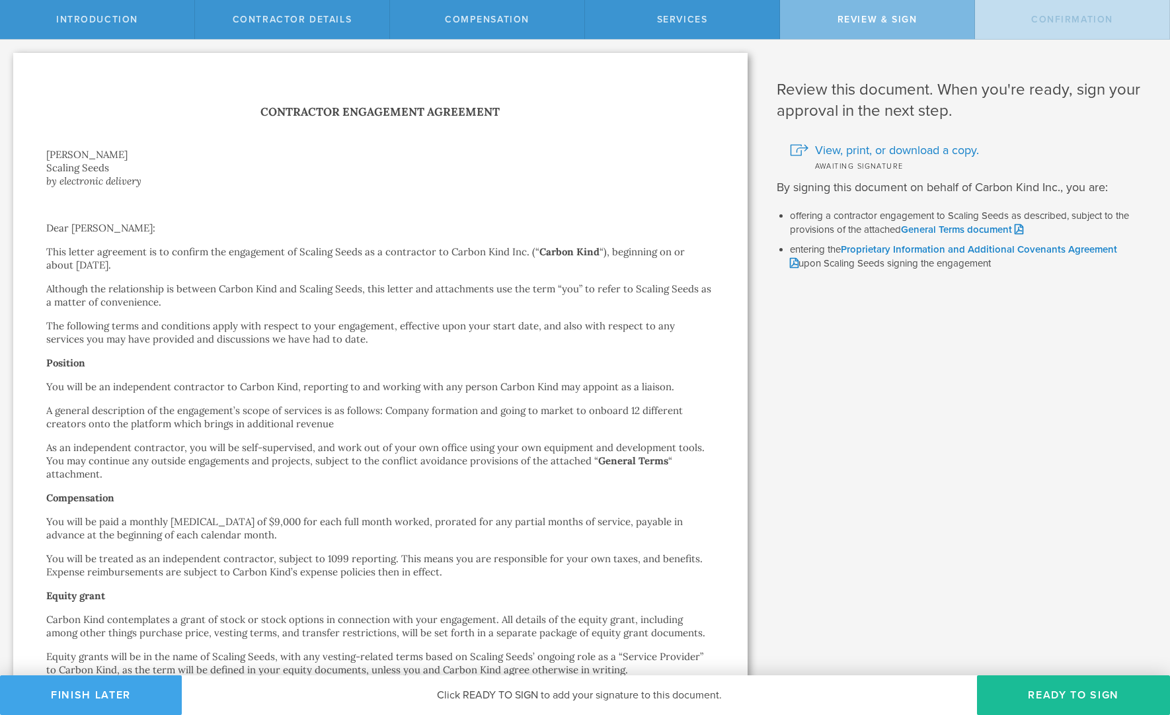
click at [127, 695] on button "Finish Later" at bounding box center [91, 695] width 182 height 40
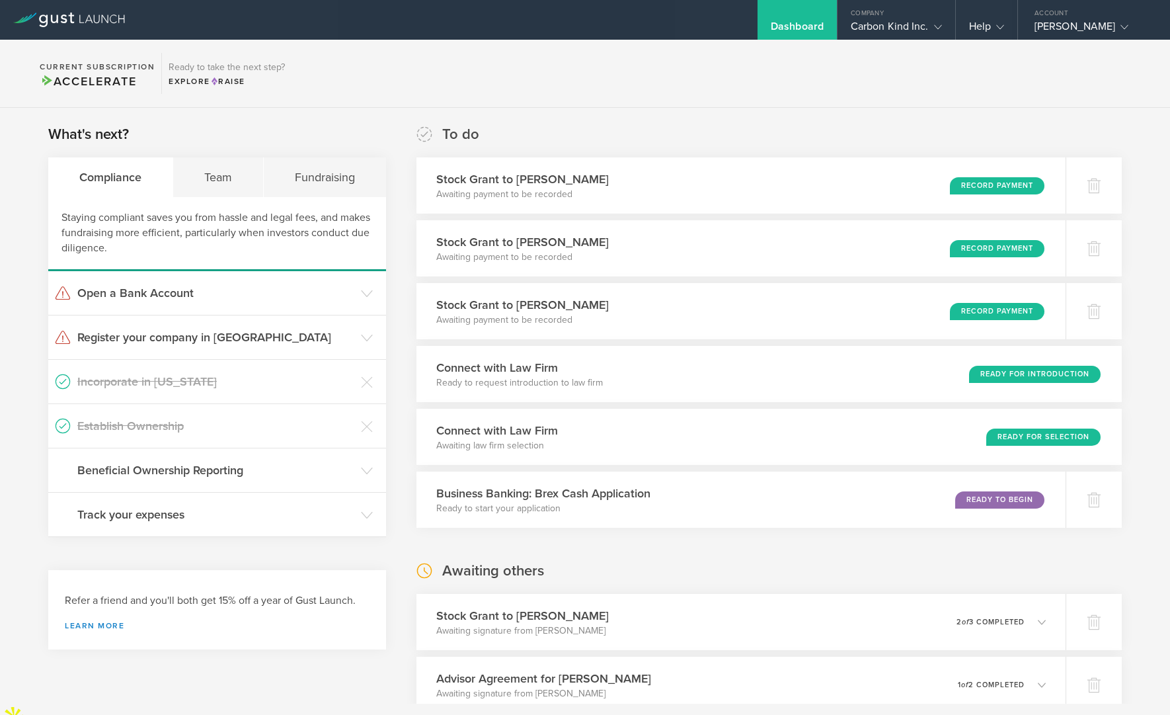
scroll to position [586, 0]
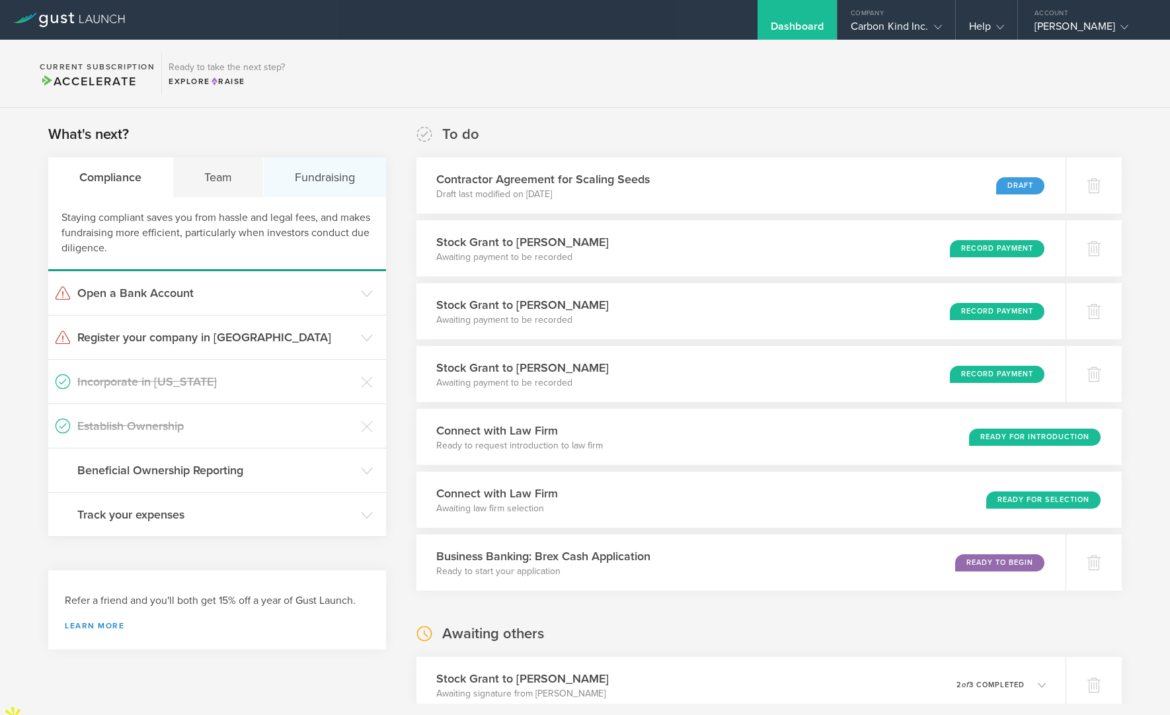
click at [347, 174] on div "Fundraising" at bounding box center [325, 177] width 122 height 40
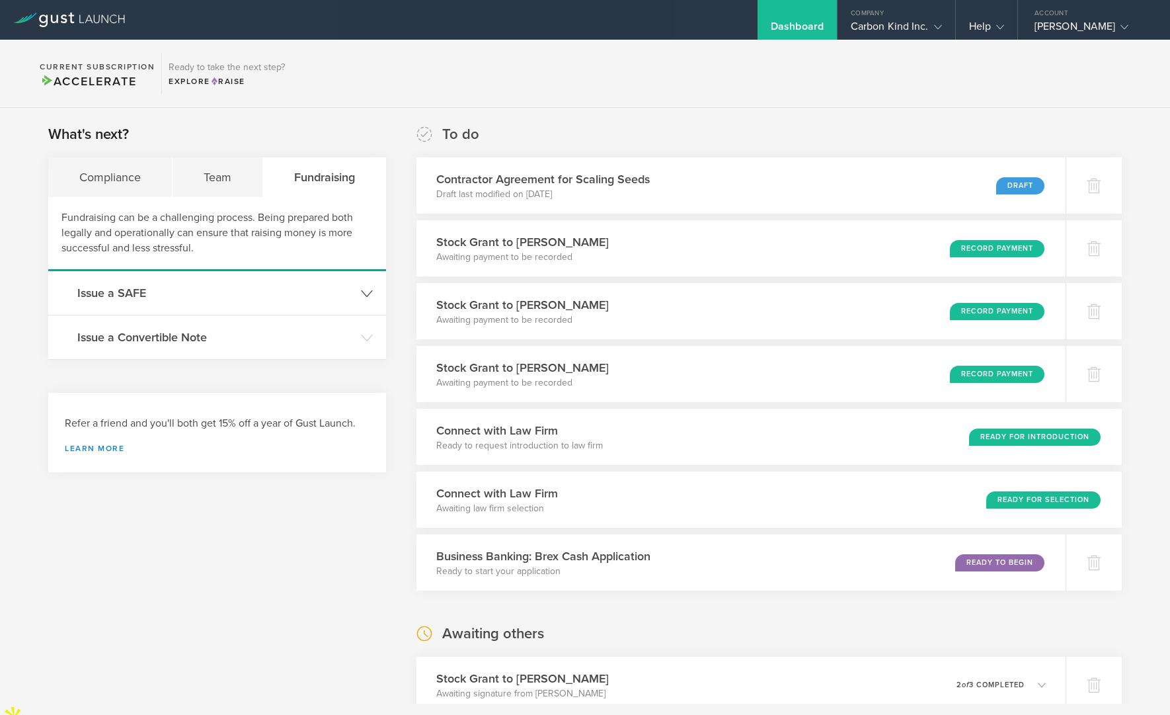
click at [368, 294] on polyline at bounding box center [367, 293] width 11 height 6
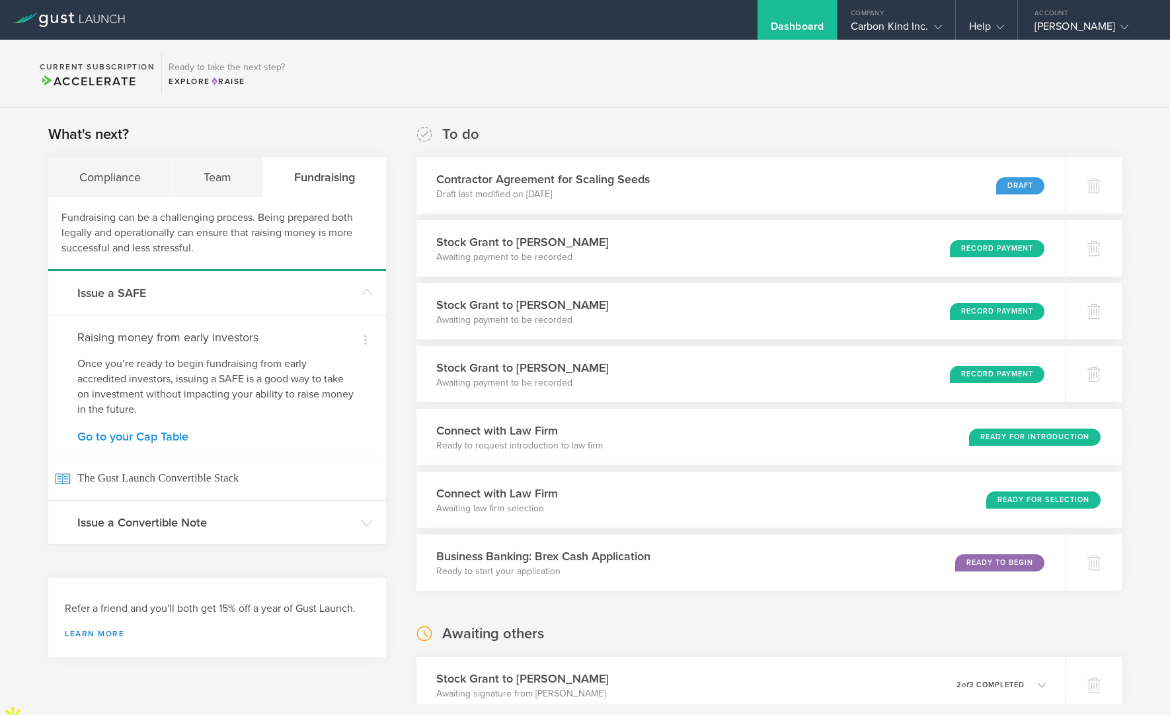
click at [164, 432] on link "Go to your Cap Table" at bounding box center [217, 436] width 280 height 12
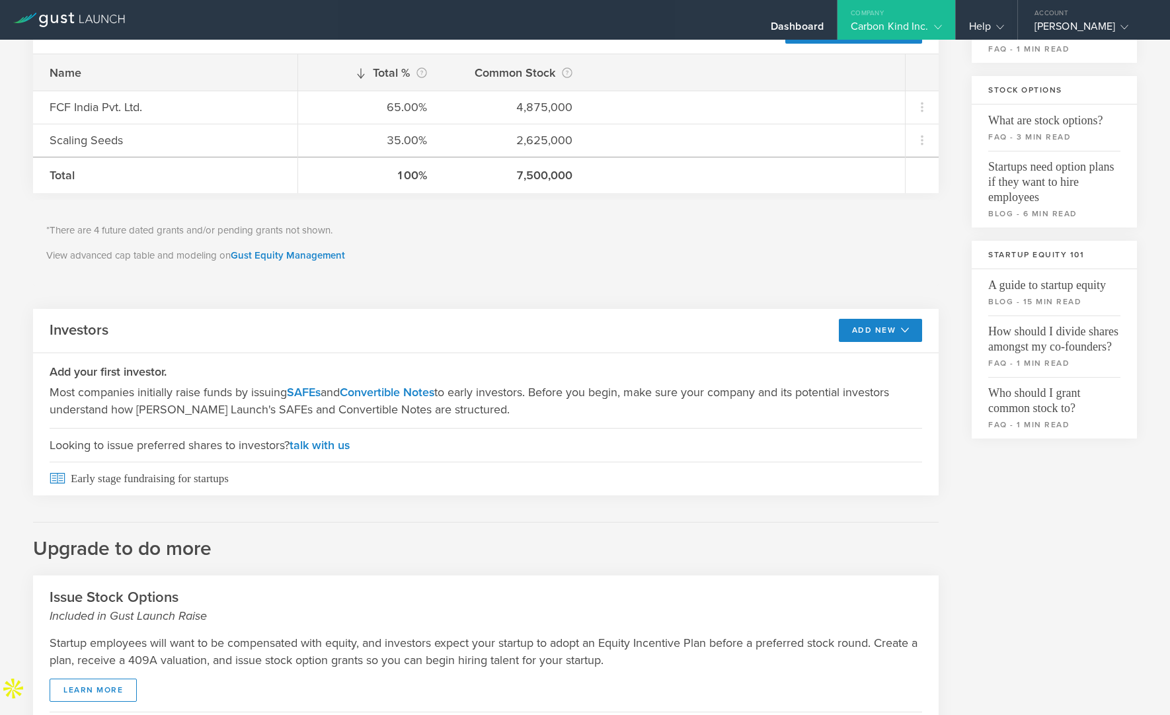
scroll to position [249, 0]
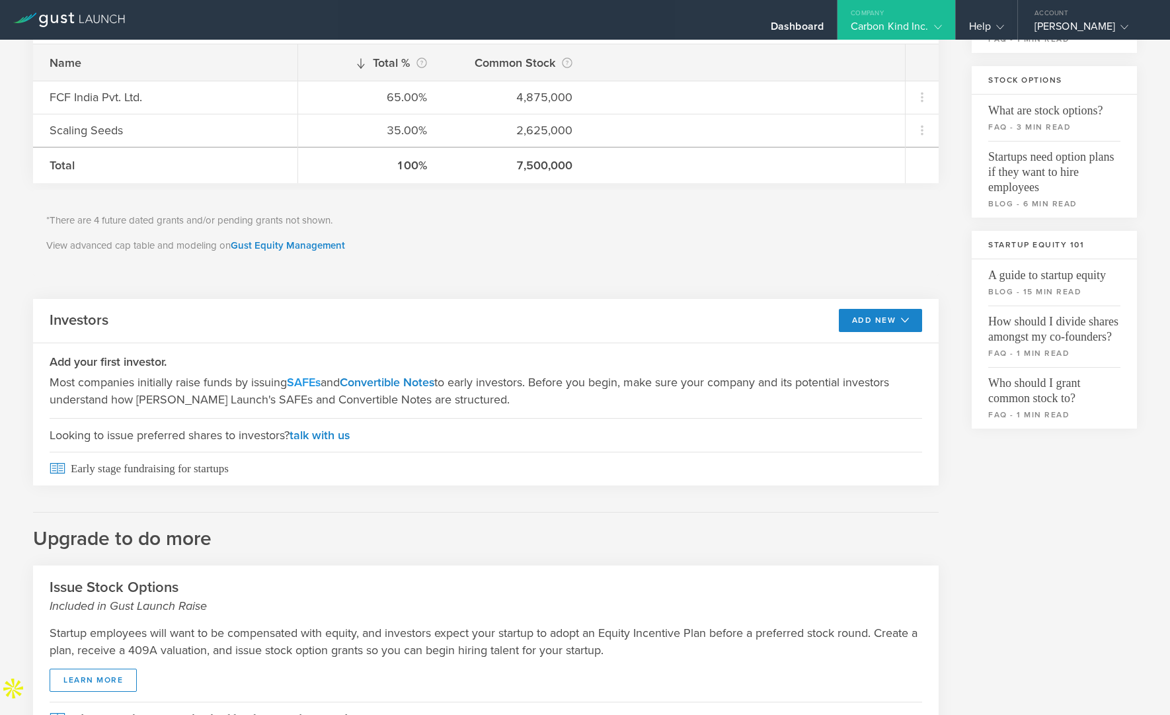
click at [304, 385] on link "SAFEs" at bounding box center [304, 382] width 34 height 15
